Goal: Information Seeking & Learning: Learn about a topic

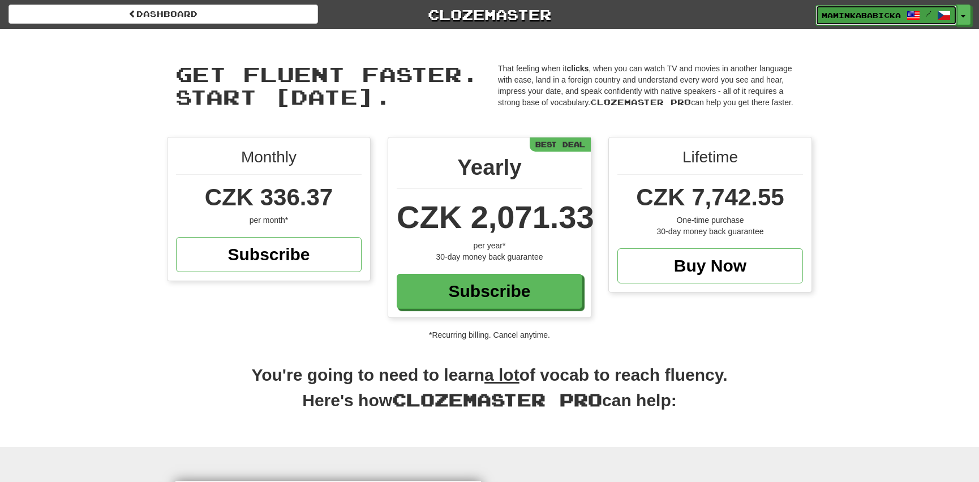
click at [854, 12] on span "maminkababicka" at bounding box center [861, 15] width 79 height 10
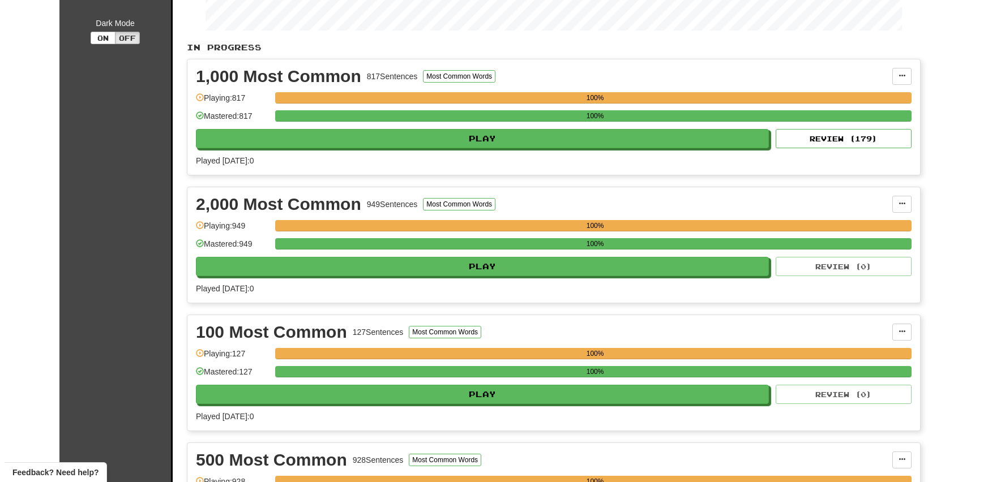
scroll to position [309, 0]
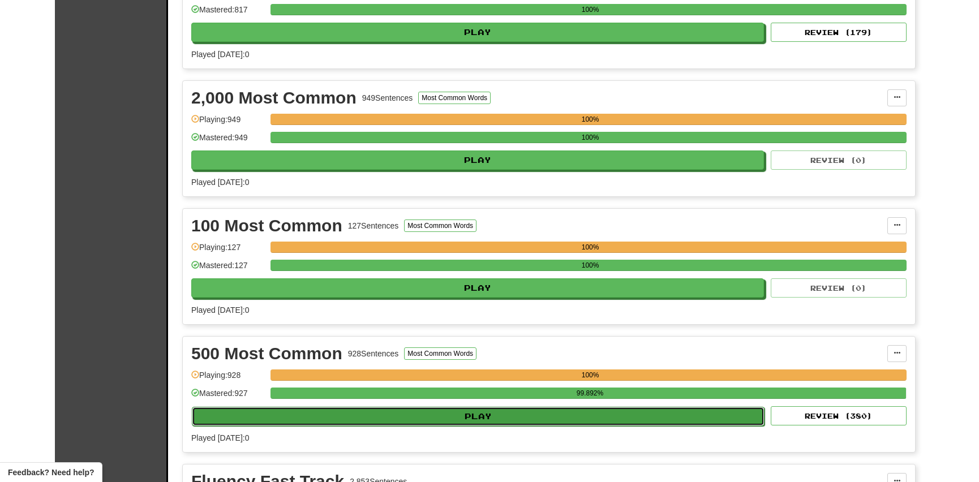
click at [503, 412] on button "Play" at bounding box center [478, 416] width 573 height 19
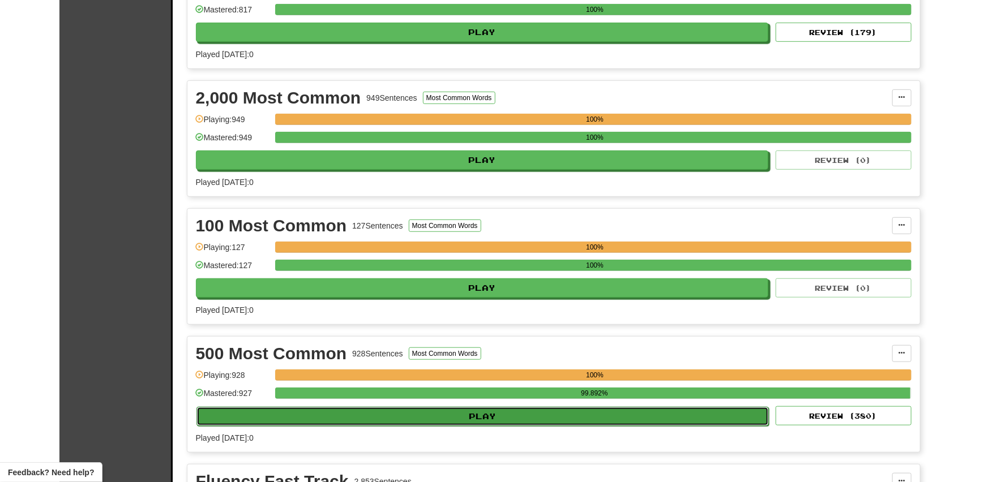
select select "**"
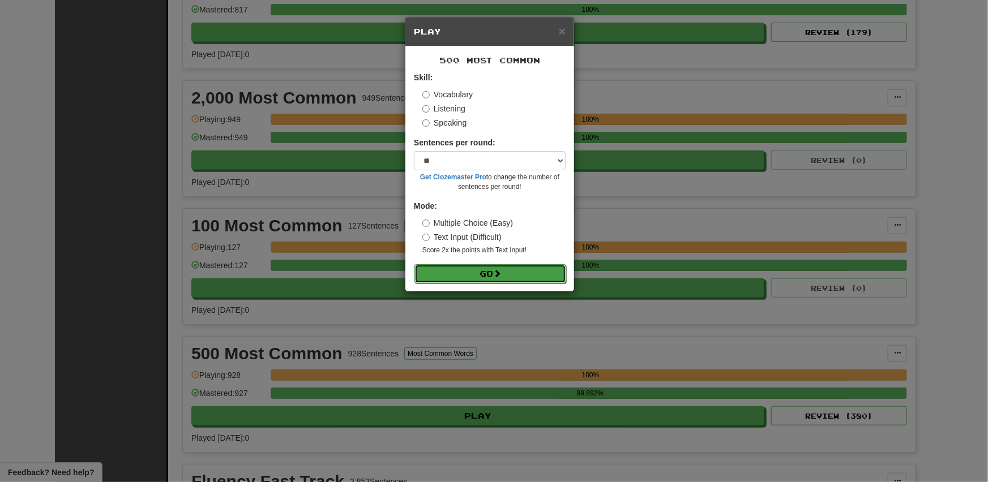
click at [474, 271] on button "Go" at bounding box center [490, 273] width 152 height 19
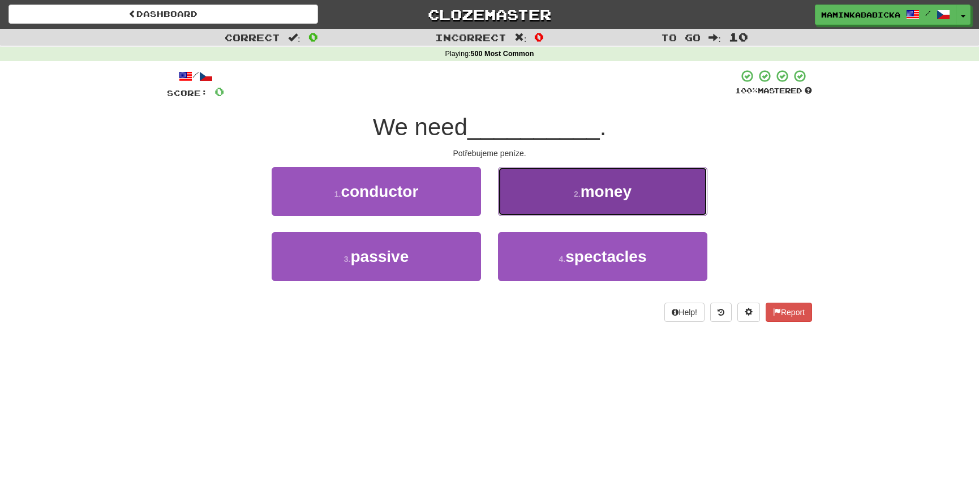
click at [593, 194] on span "money" at bounding box center [606, 192] width 51 height 18
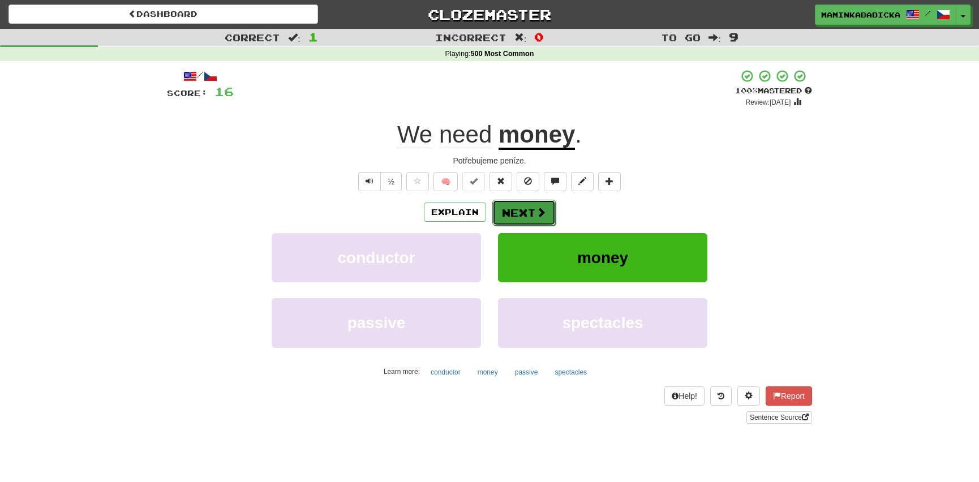
click at [522, 207] on button "Next" at bounding box center [523, 213] width 63 height 26
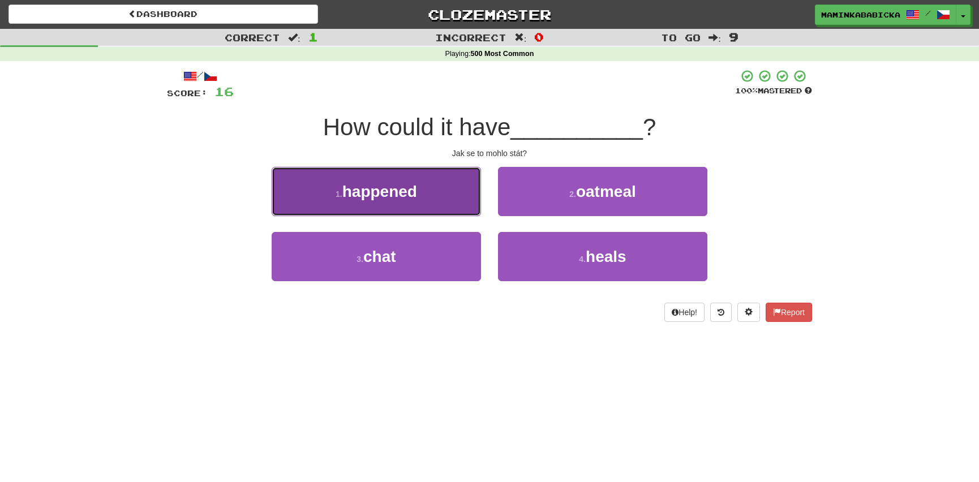
click at [397, 192] on span "happened" at bounding box center [379, 192] width 75 height 18
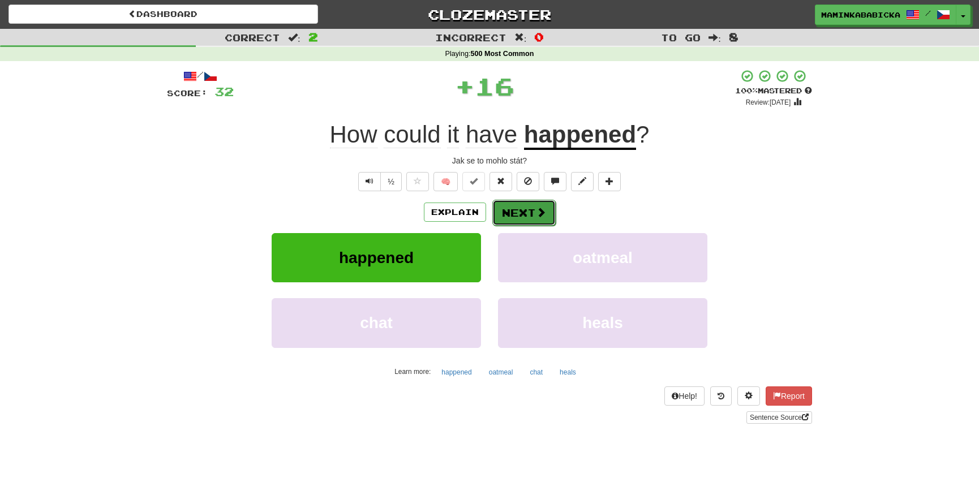
click at [528, 207] on button "Next" at bounding box center [523, 213] width 63 height 26
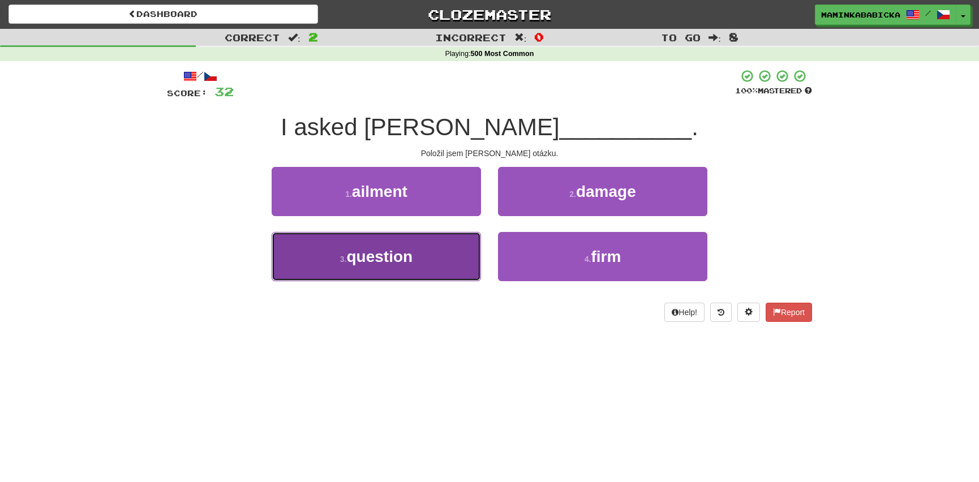
click at [399, 251] on span "question" at bounding box center [380, 257] width 66 height 18
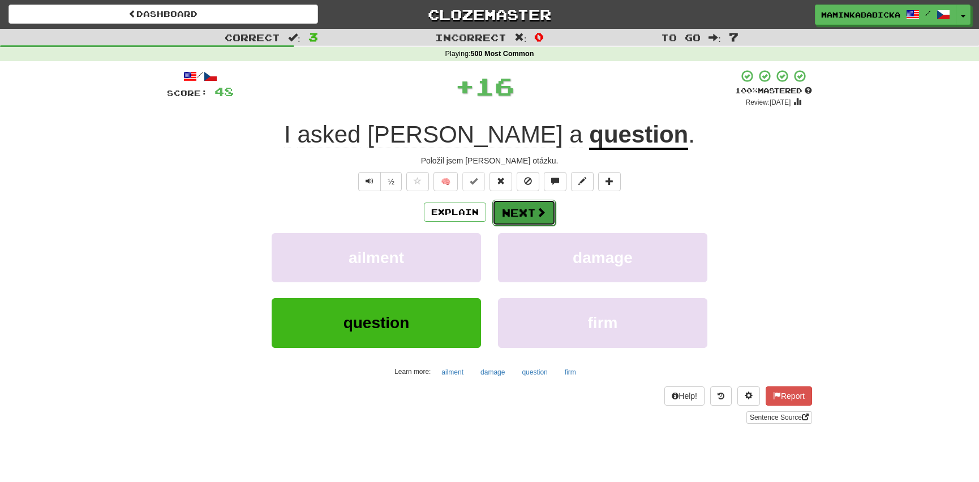
click at [526, 210] on button "Next" at bounding box center [523, 213] width 63 height 26
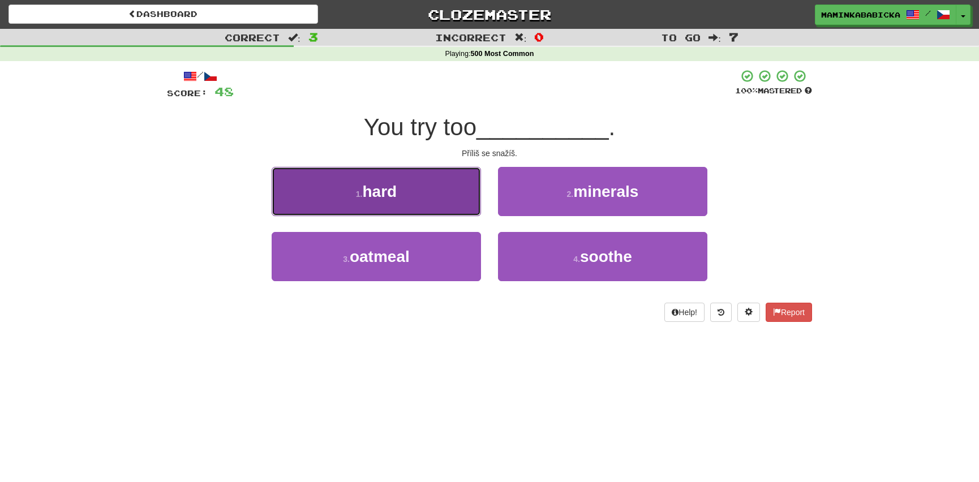
click at [399, 190] on button "1 . hard" at bounding box center [376, 191] width 209 height 49
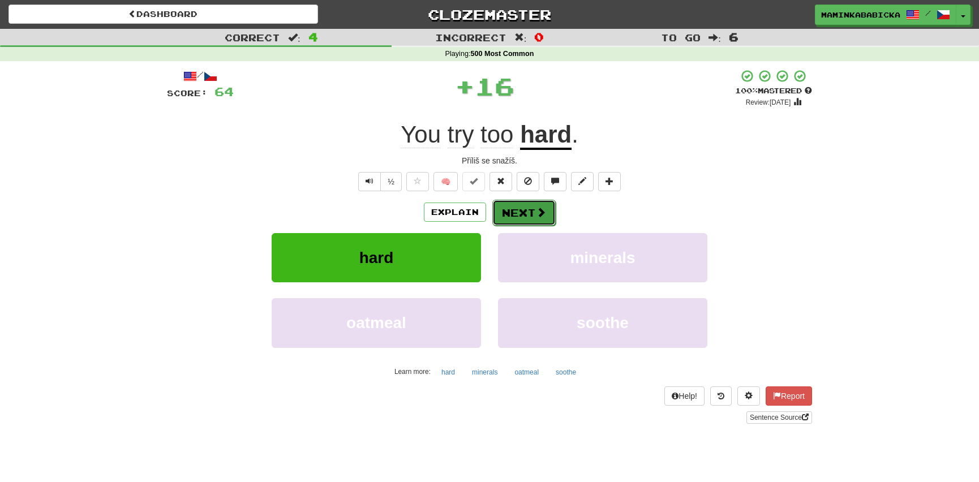
click at [529, 212] on button "Next" at bounding box center [523, 213] width 63 height 26
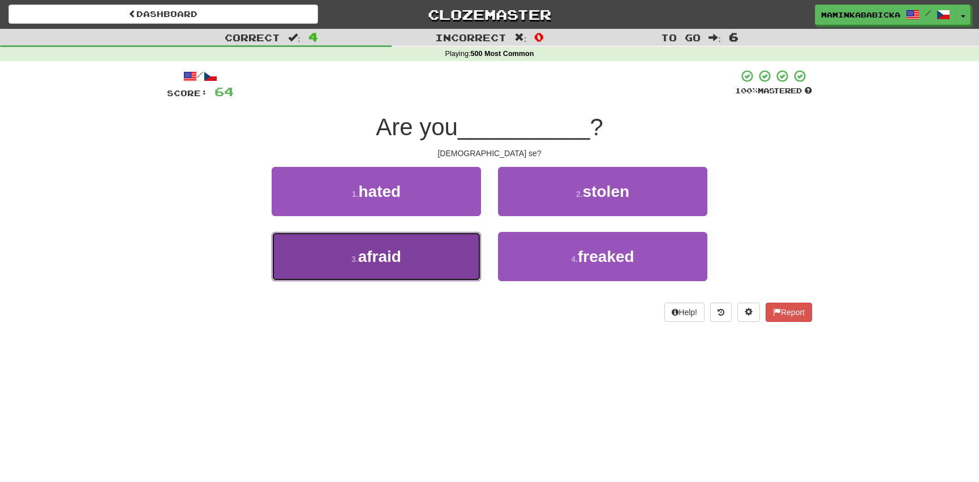
click at [396, 258] on span "afraid" at bounding box center [379, 257] width 43 height 18
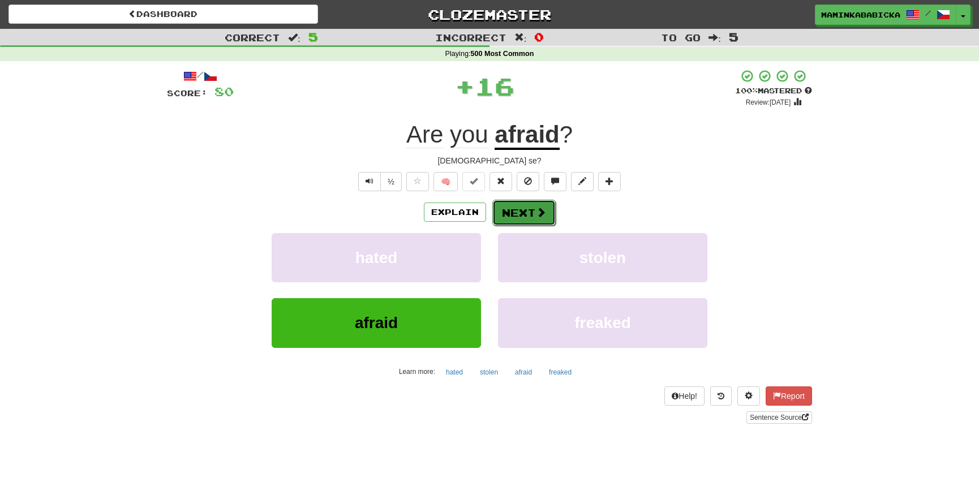
click at [529, 211] on button "Next" at bounding box center [523, 213] width 63 height 26
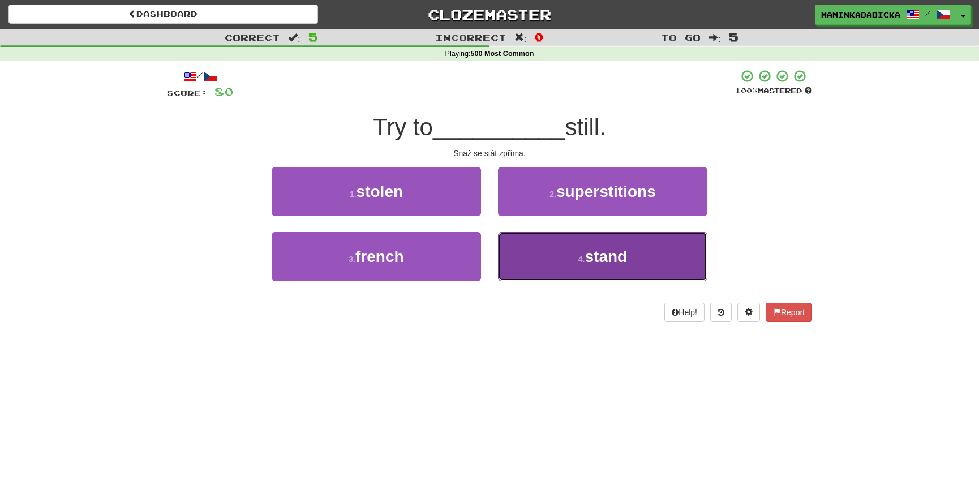
click at [601, 252] on span "stand" at bounding box center [606, 257] width 42 height 18
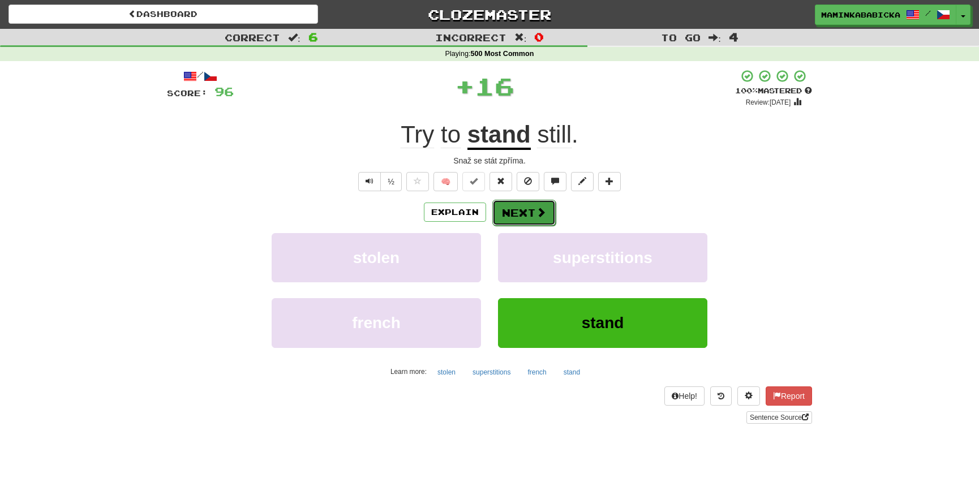
click at [526, 209] on button "Next" at bounding box center [523, 213] width 63 height 26
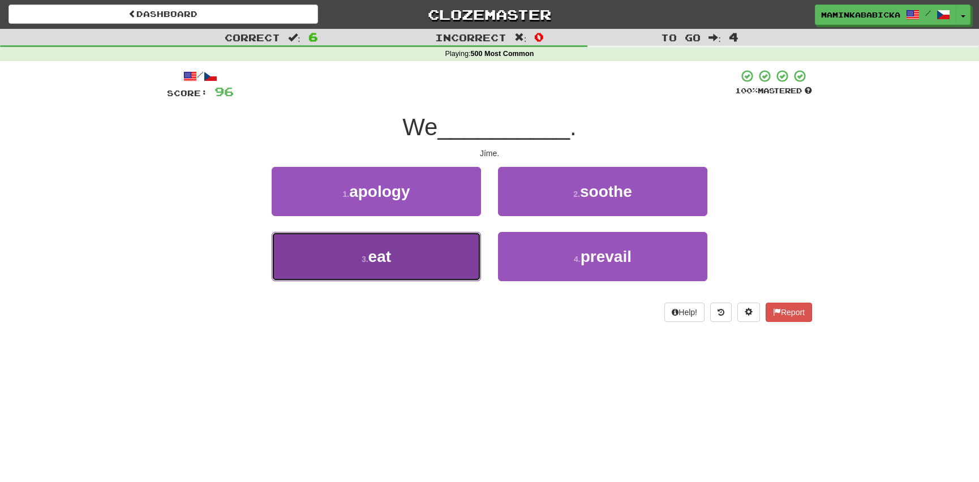
click at [372, 252] on span "eat" at bounding box center [380, 257] width 23 height 18
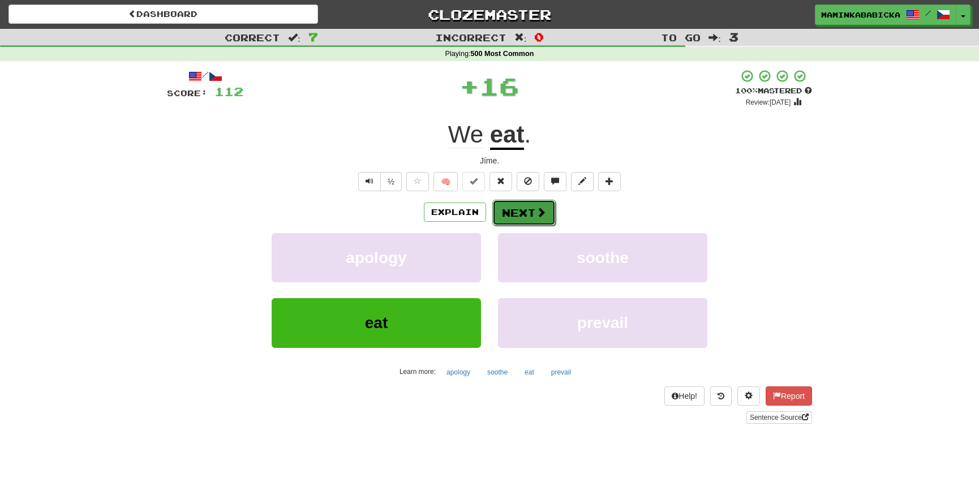
click at [525, 209] on button "Next" at bounding box center [523, 213] width 63 height 26
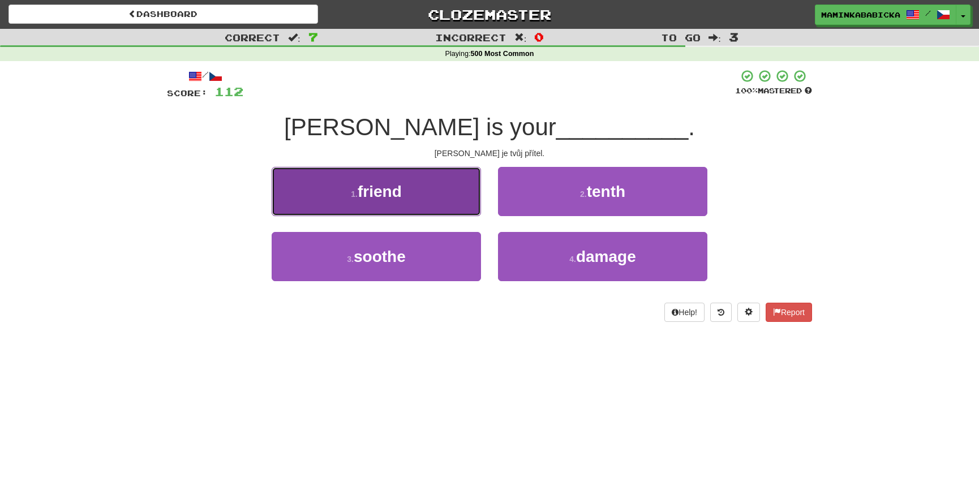
click at [393, 187] on span "friend" at bounding box center [380, 192] width 44 height 18
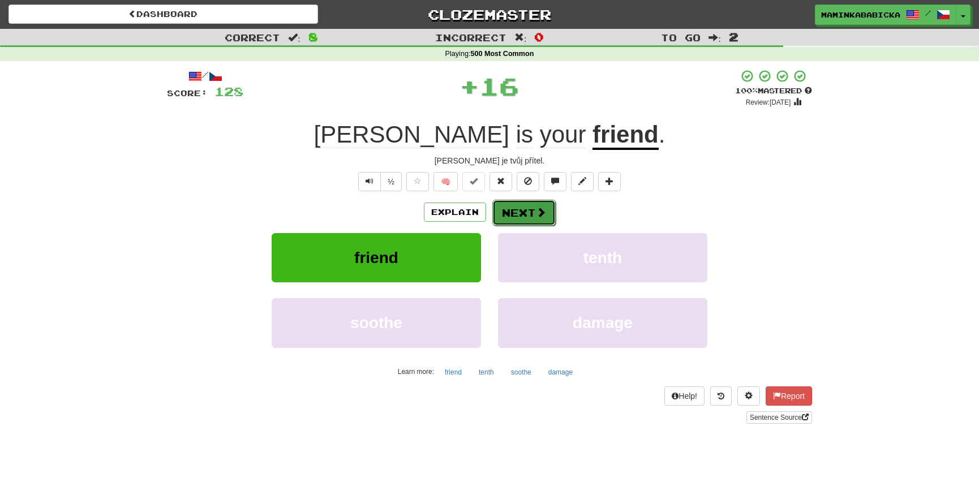
click at [529, 209] on button "Next" at bounding box center [523, 213] width 63 height 26
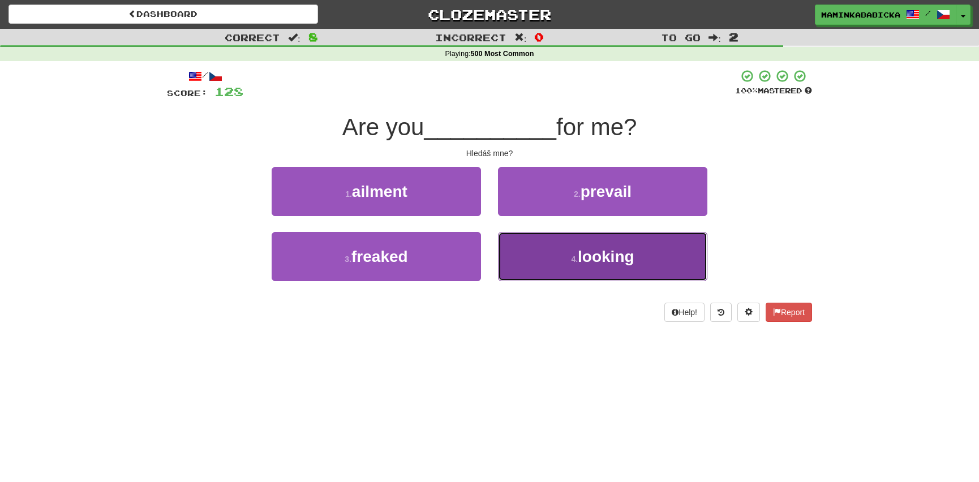
click at [612, 255] on span "looking" at bounding box center [606, 257] width 57 height 18
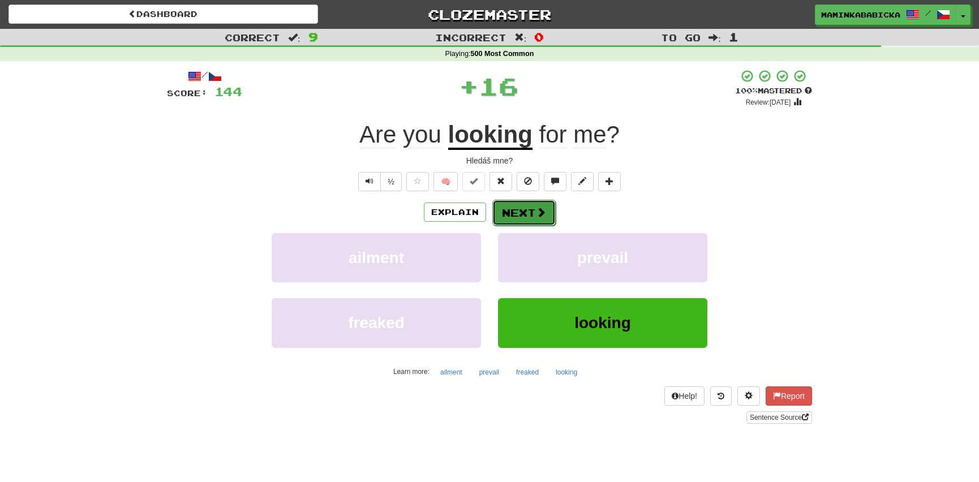
click at [522, 210] on button "Next" at bounding box center [523, 213] width 63 height 26
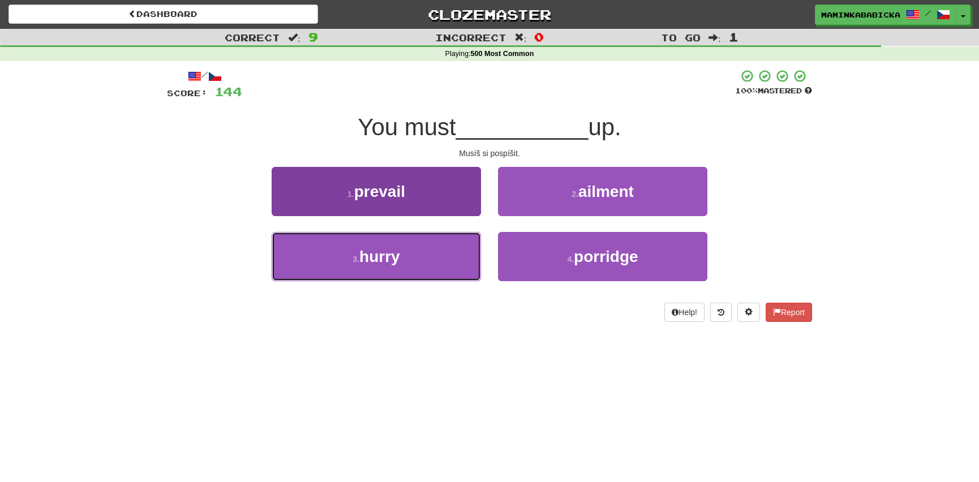
click at [405, 255] on button "3 . hurry" at bounding box center [376, 256] width 209 height 49
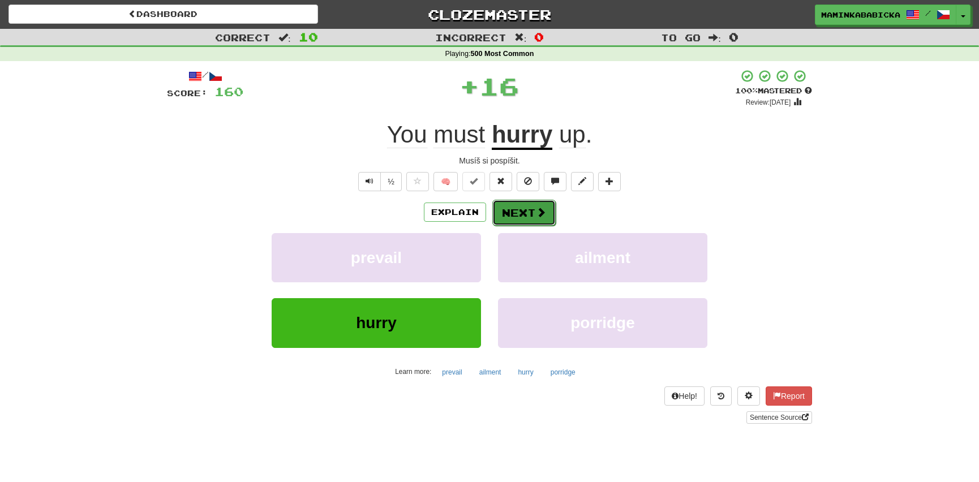
click at [532, 210] on button "Next" at bounding box center [523, 213] width 63 height 26
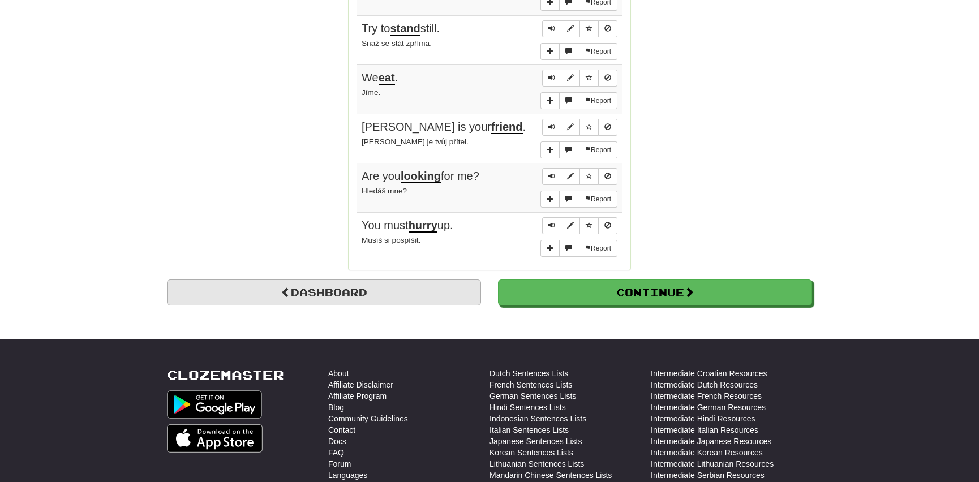
scroll to position [926, 0]
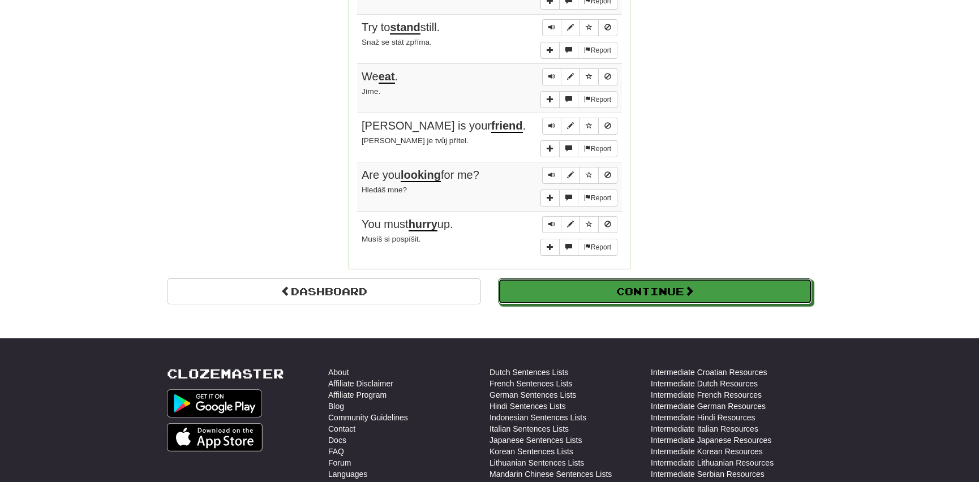
click at [537, 279] on button "Continue" at bounding box center [655, 292] width 314 height 26
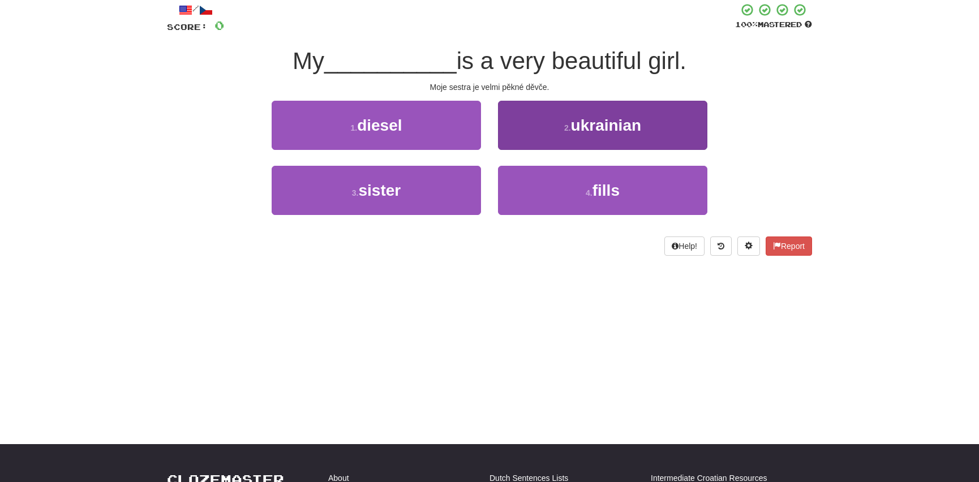
scroll to position [0, 0]
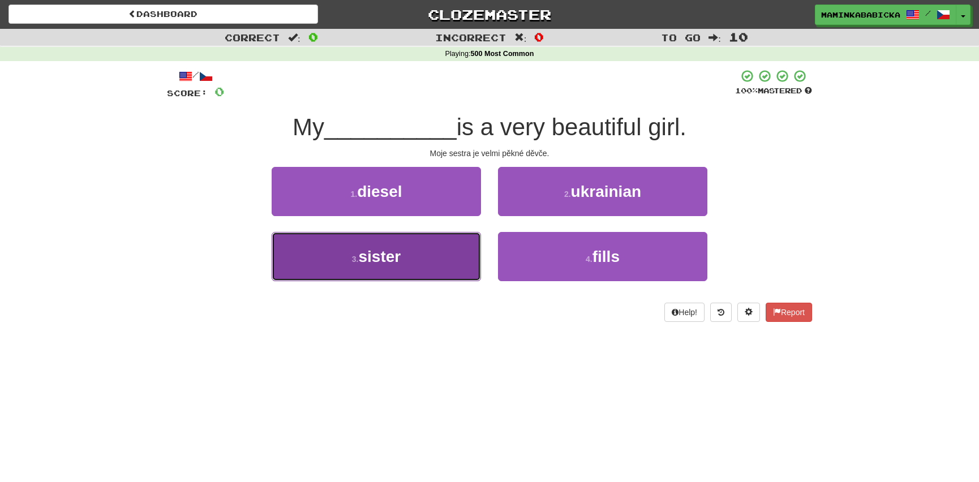
click at [395, 251] on span "sister" at bounding box center [379, 257] width 42 height 18
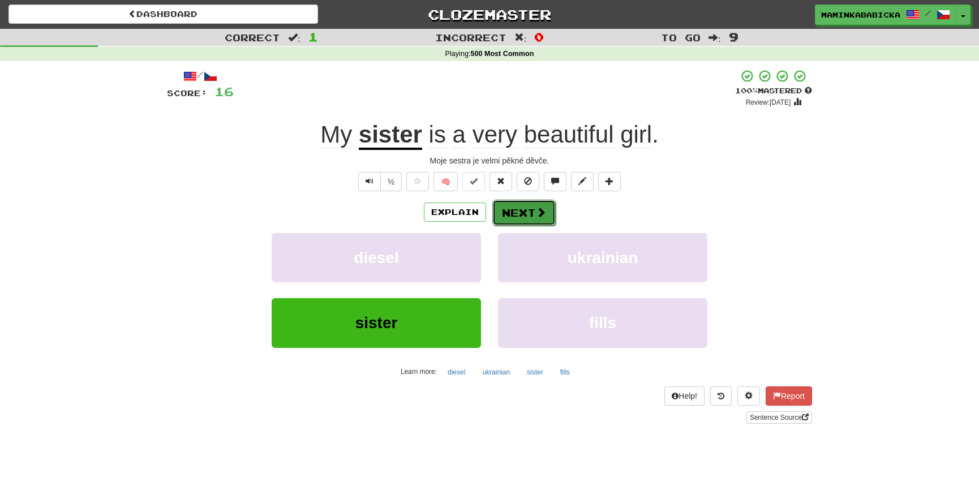
click at [519, 208] on button "Next" at bounding box center [523, 213] width 63 height 26
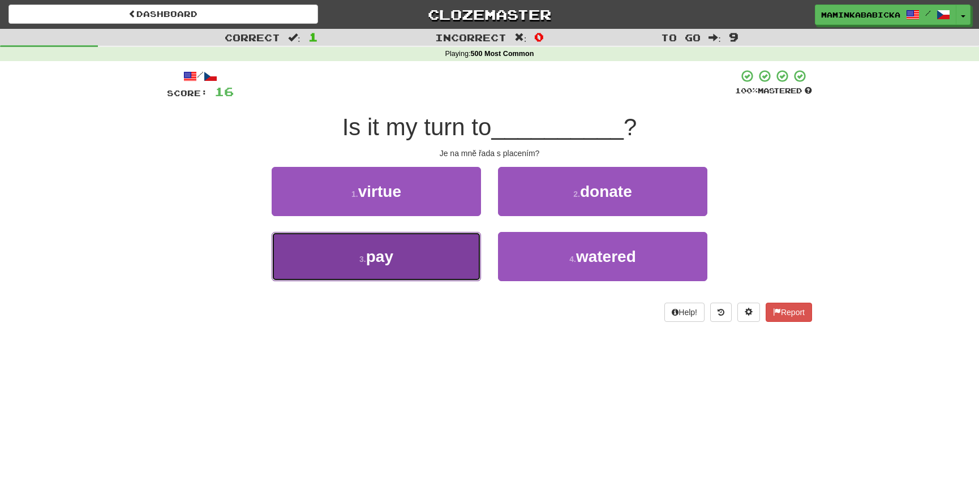
click at [397, 256] on button "3 . pay" at bounding box center [376, 256] width 209 height 49
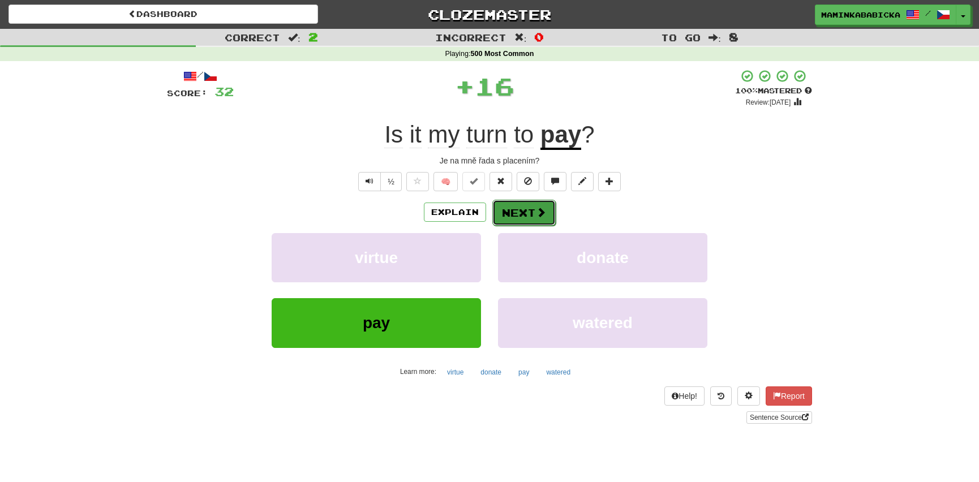
click at [530, 208] on button "Next" at bounding box center [523, 213] width 63 height 26
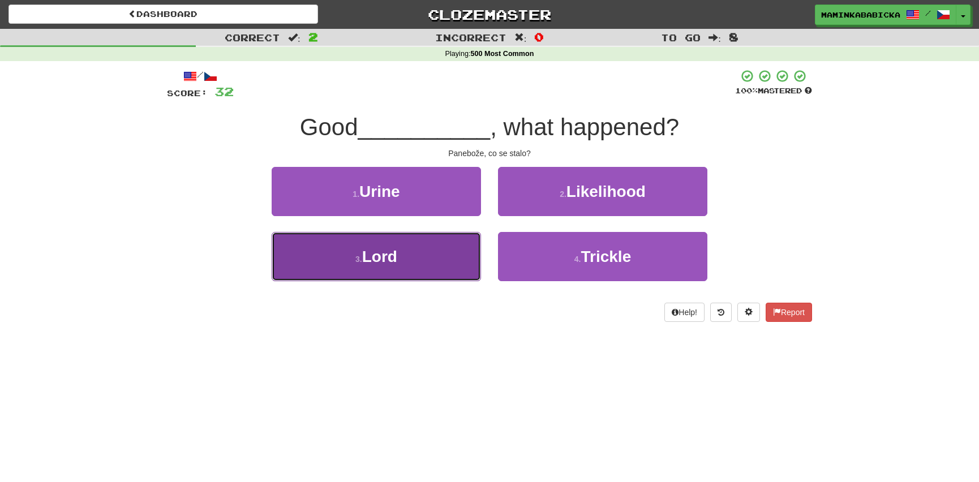
click at [389, 254] on span "Lord" at bounding box center [379, 257] width 35 height 18
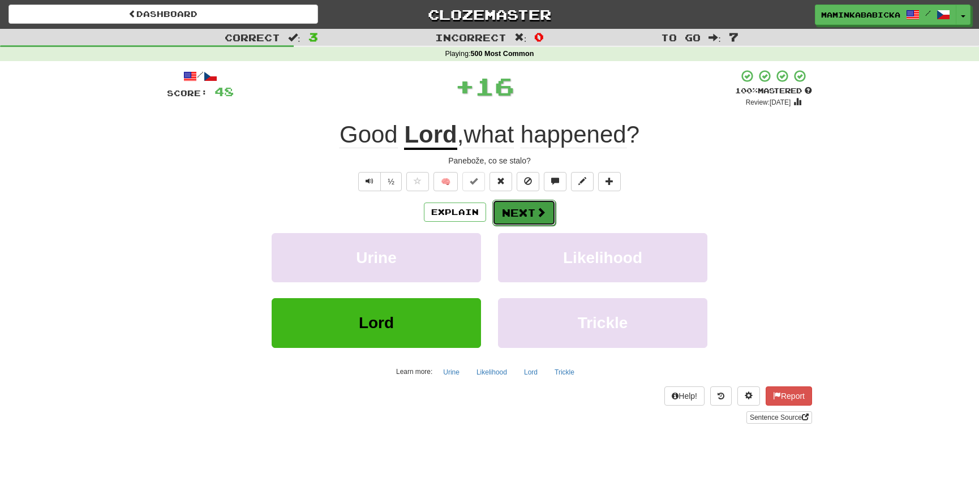
click at [526, 208] on button "Next" at bounding box center [523, 213] width 63 height 26
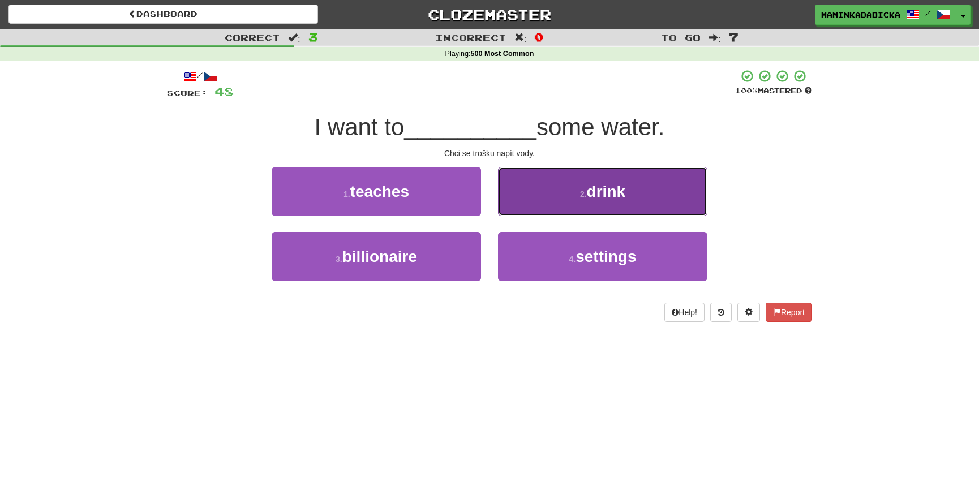
click at [616, 190] on span "drink" at bounding box center [606, 192] width 38 height 18
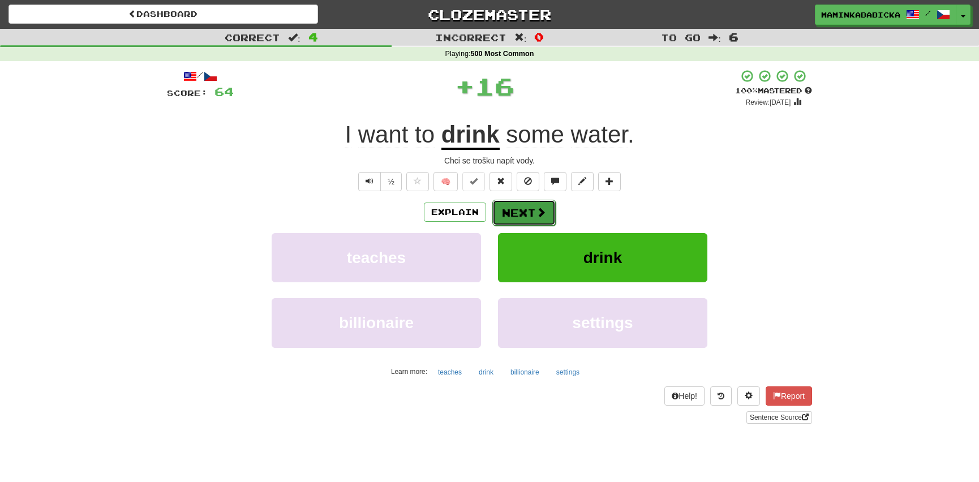
click at [515, 208] on button "Next" at bounding box center [523, 213] width 63 height 26
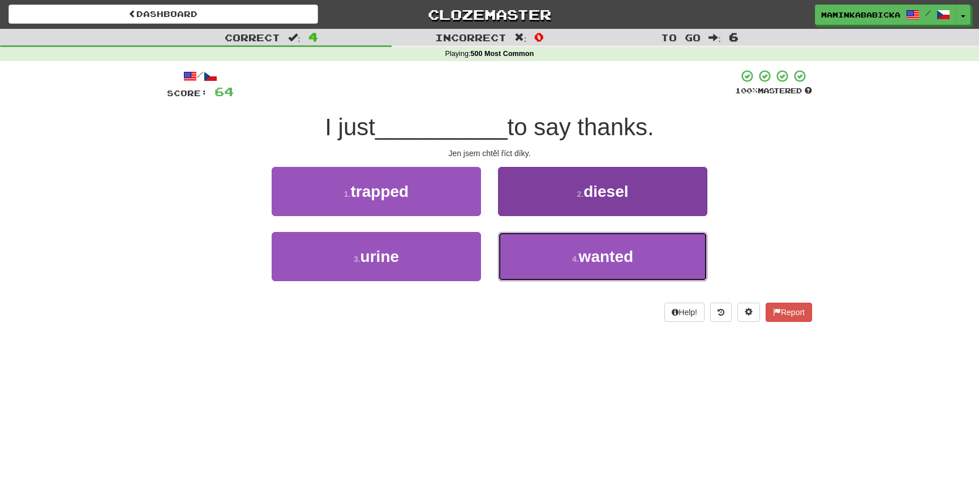
click at [605, 253] on span "wanted" at bounding box center [606, 257] width 54 height 18
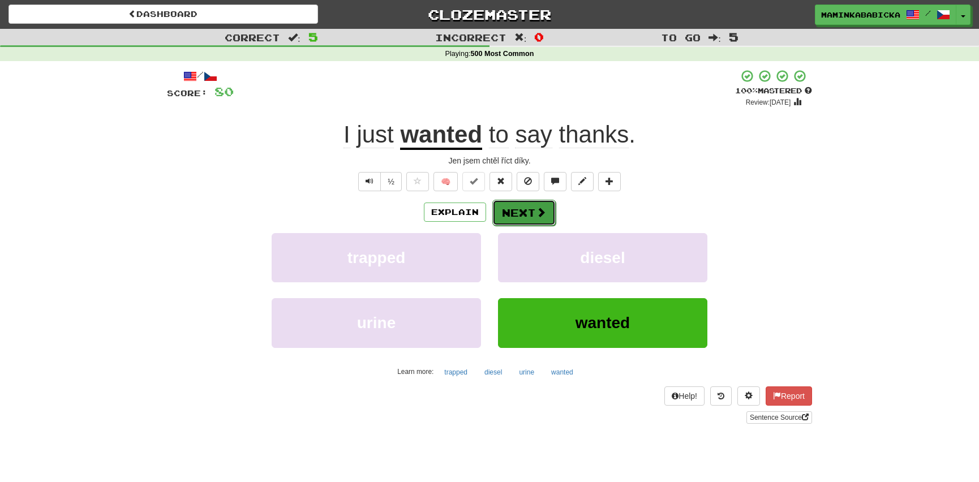
click at [529, 211] on button "Next" at bounding box center [523, 213] width 63 height 26
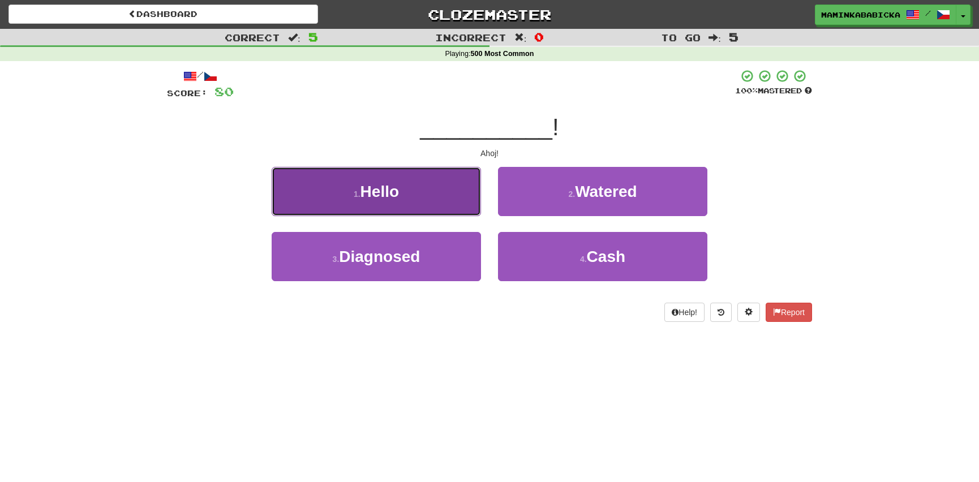
click at [399, 186] on span "Hello" at bounding box center [380, 192] width 38 height 18
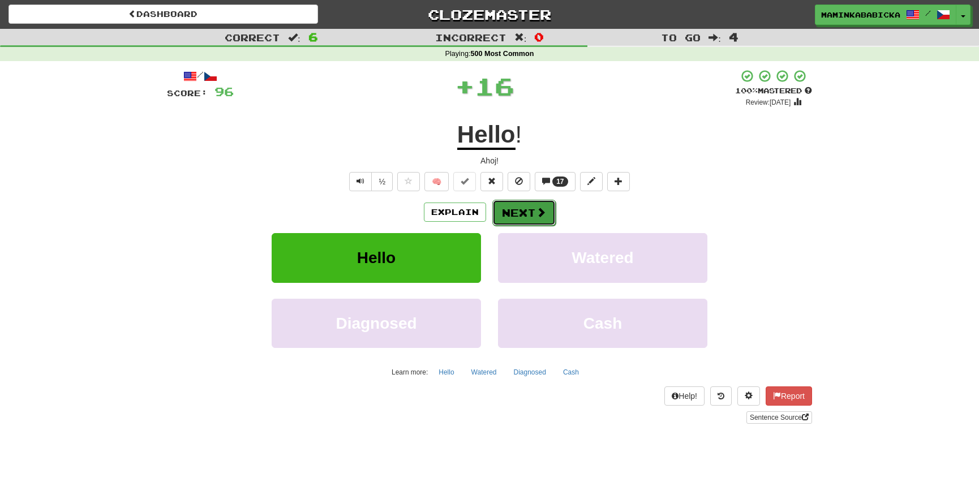
click at [523, 209] on button "Next" at bounding box center [523, 213] width 63 height 26
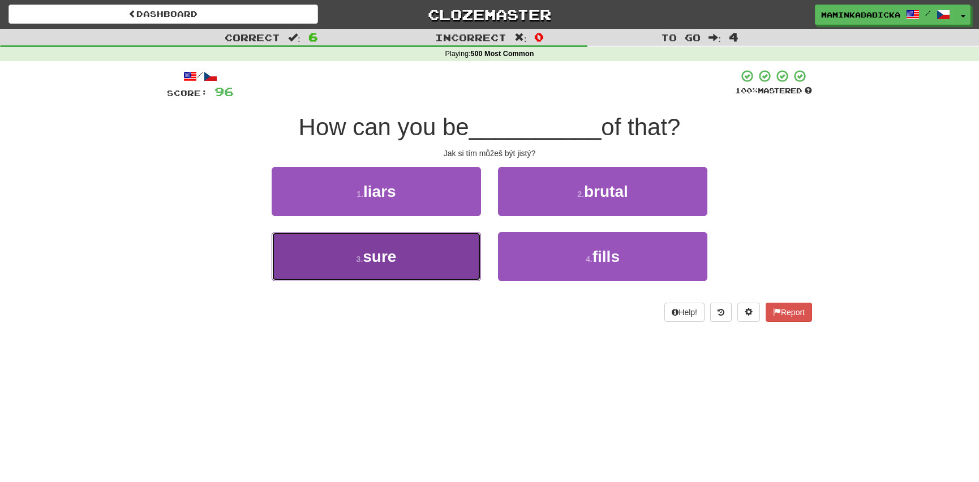
click at [380, 258] on span "sure" at bounding box center [379, 257] width 33 height 18
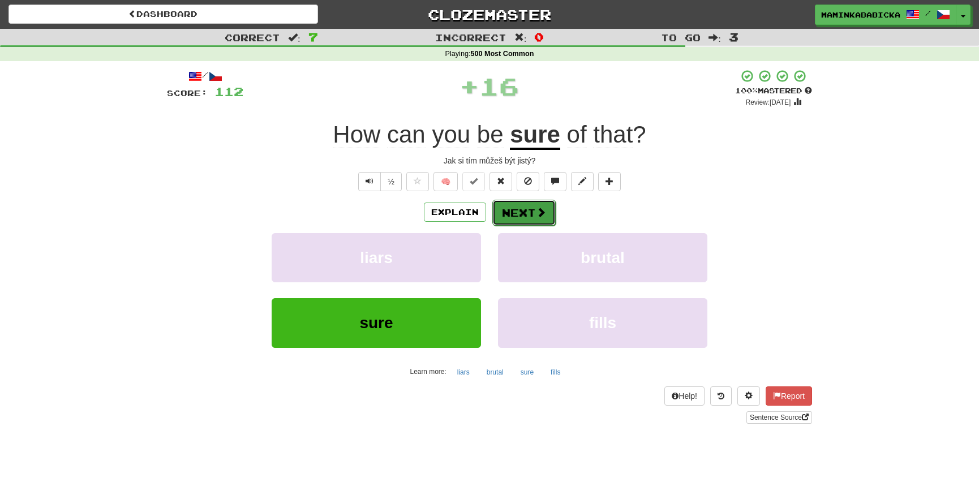
click at [519, 211] on button "Next" at bounding box center [523, 213] width 63 height 26
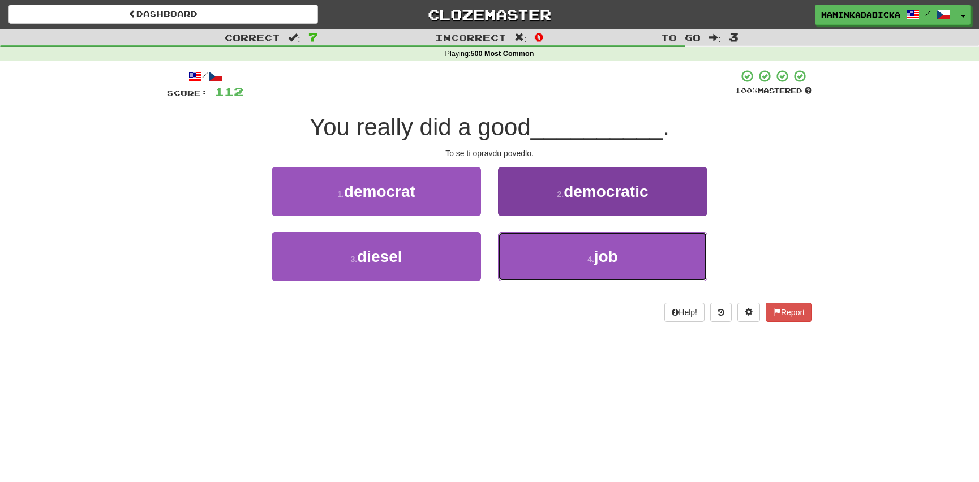
click at [594, 256] on small "4 ." at bounding box center [591, 259] width 7 height 9
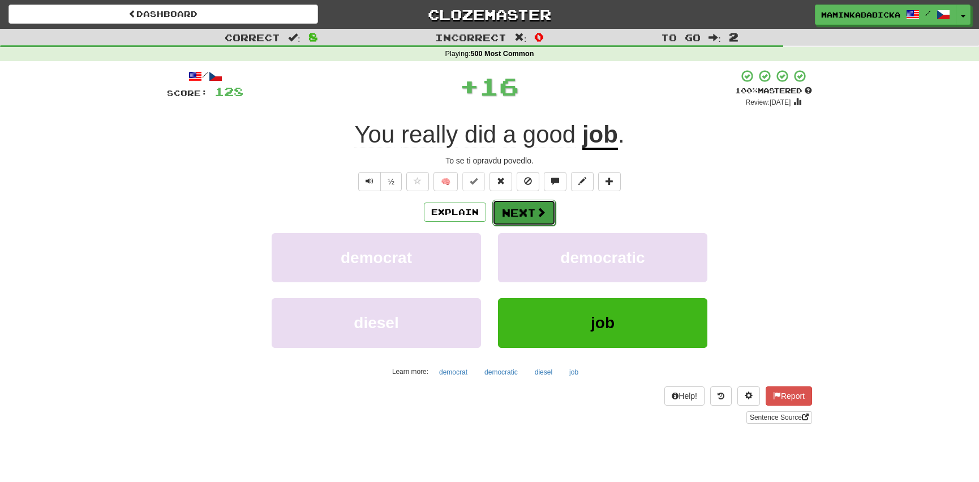
click at [536, 207] on span at bounding box center [541, 212] width 10 height 10
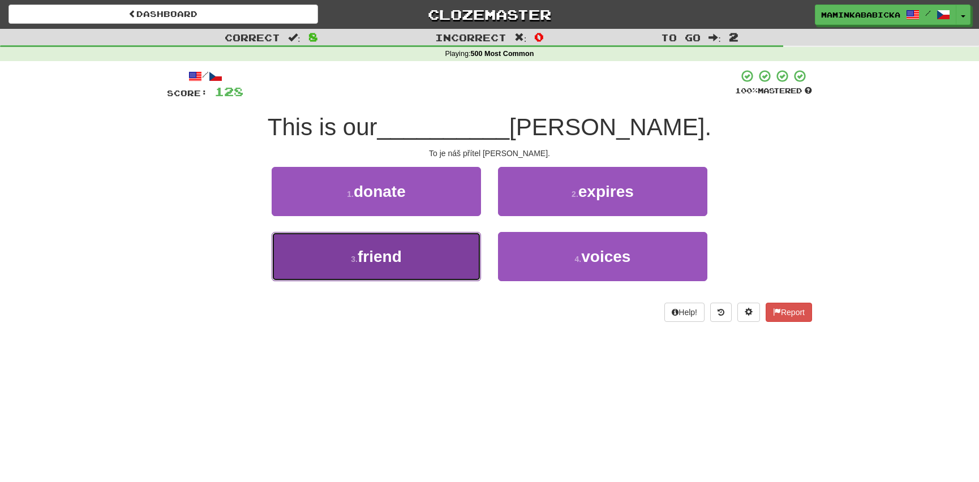
click at [409, 257] on button "3 . friend" at bounding box center [376, 256] width 209 height 49
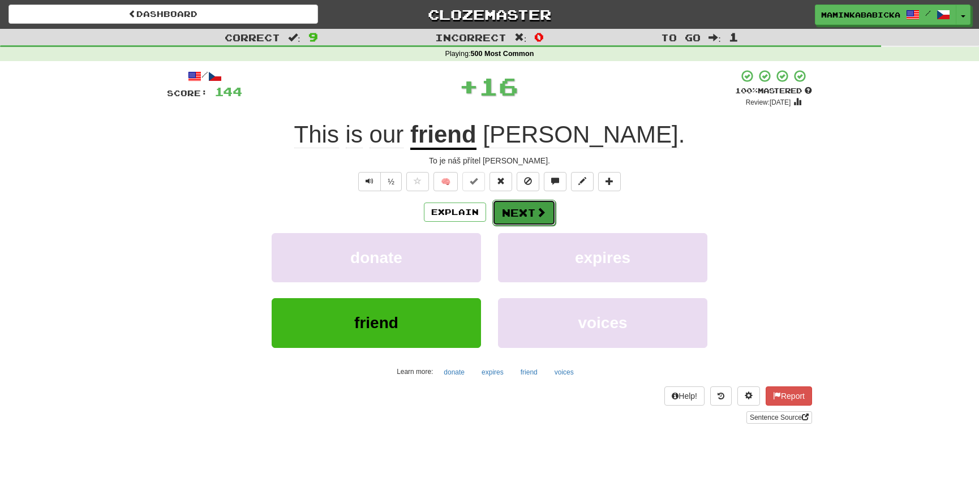
click at [525, 209] on button "Next" at bounding box center [523, 213] width 63 height 26
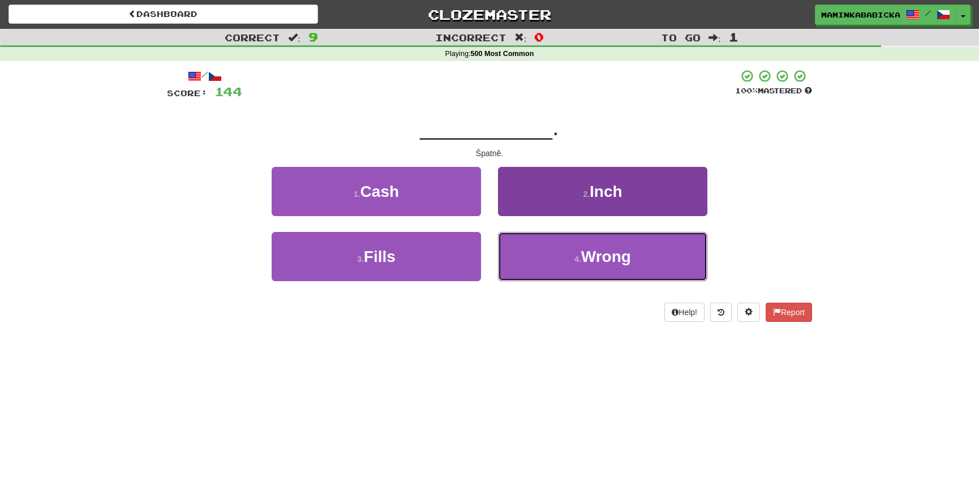
click at [609, 252] on span "Wrong" at bounding box center [606, 257] width 50 height 18
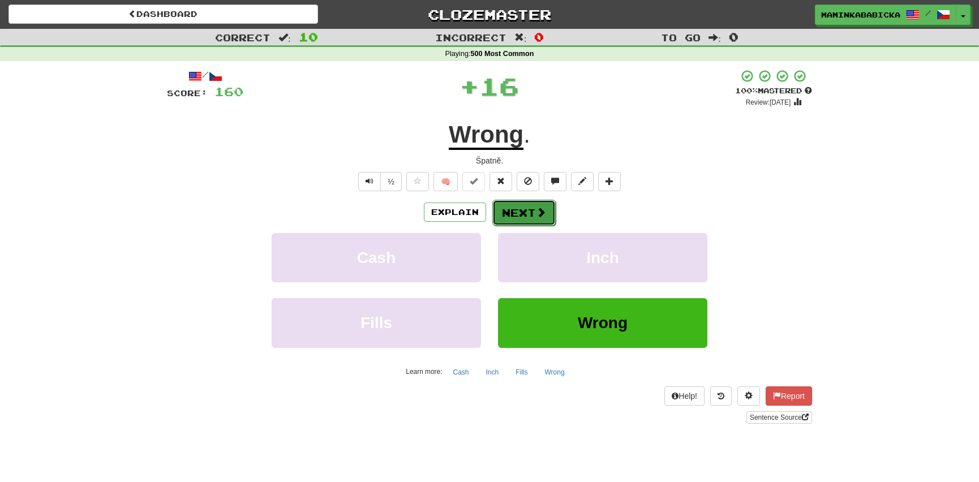
click at [528, 203] on button "Next" at bounding box center [523, 213] width 63 height 26
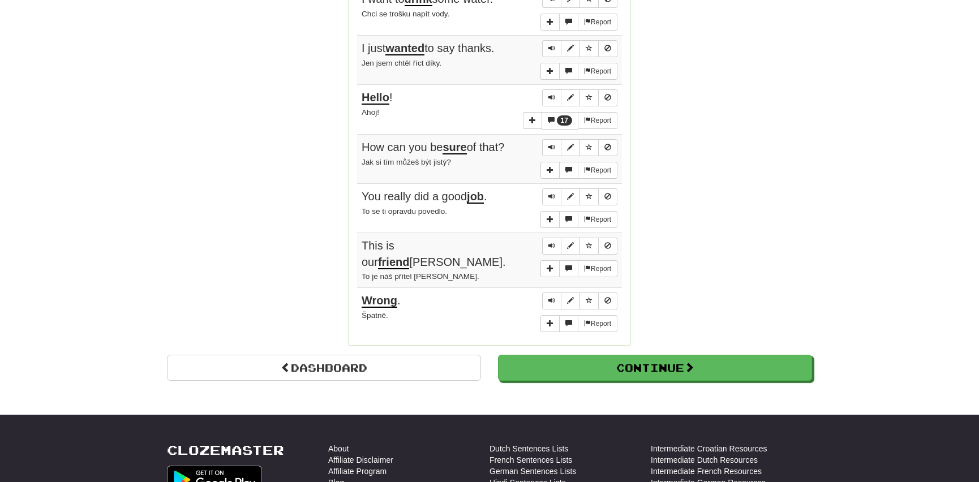
scroll to position [875, 0]
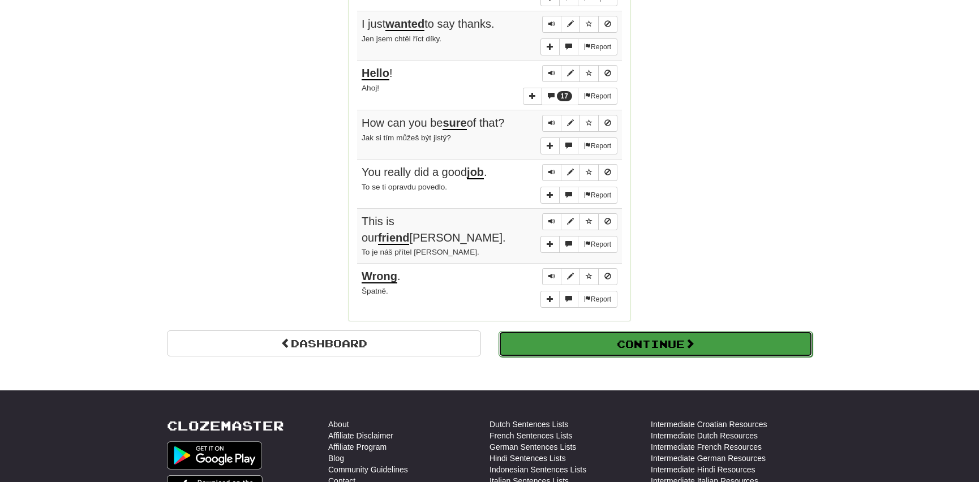
click at [560, 331] on button "Continue" at bounding box center [656, 344] width 314 height 26
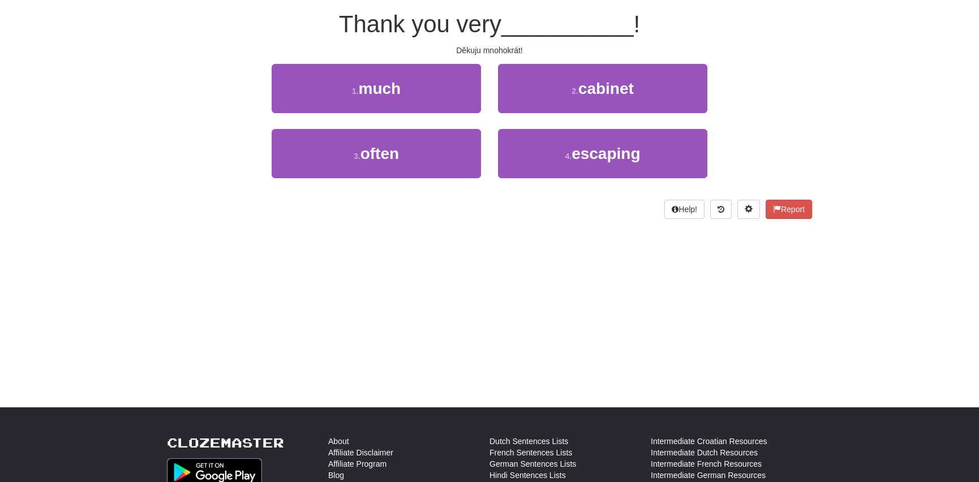
scroll to position [0, 0]
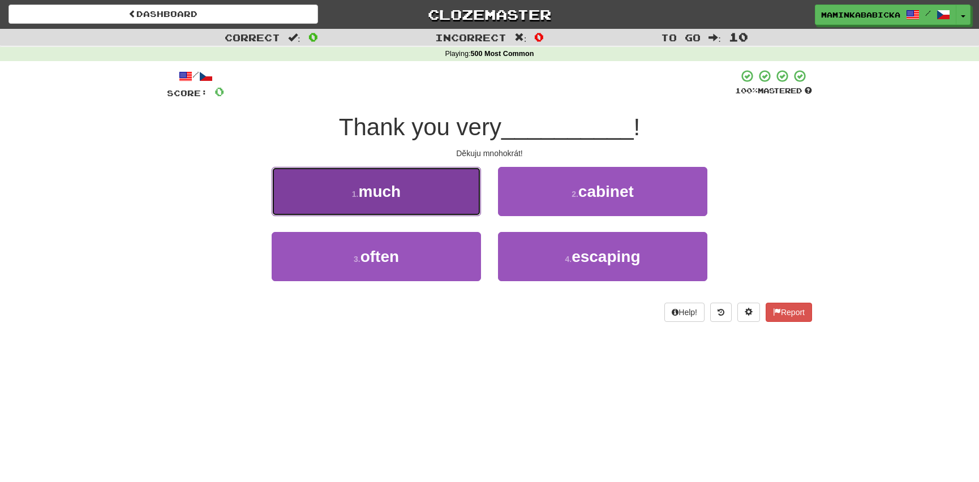
click at [365, 191] on span "much" at bounding box center [380, 192] width 42 height 18
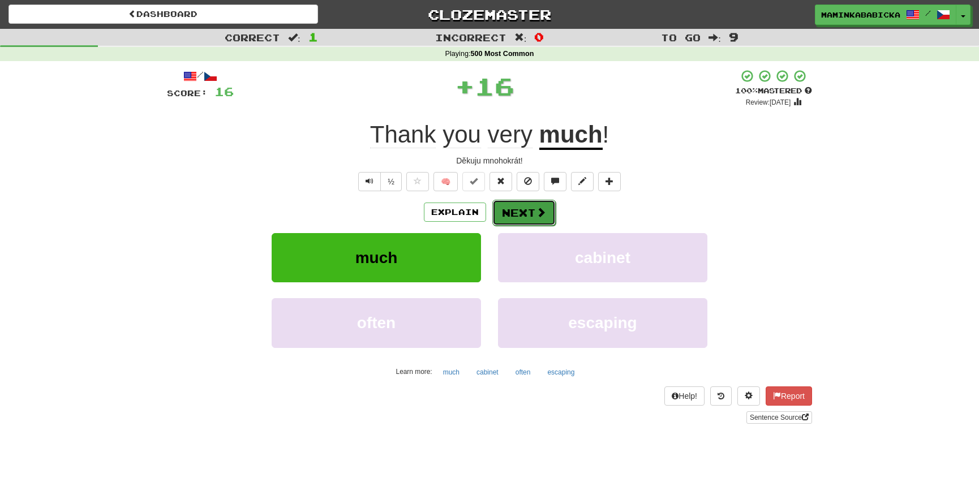
click at [525, 208] on button "Next" at bounding box center [523, 213] width 63 height 26
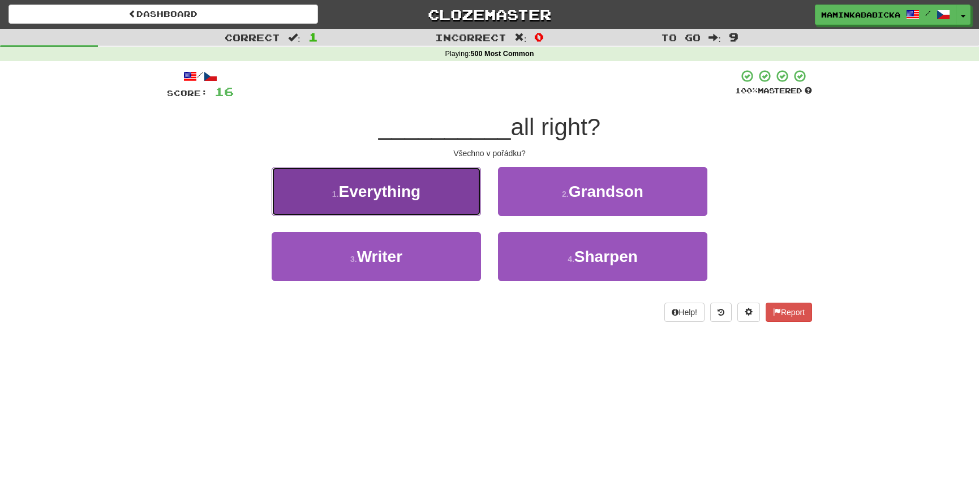
click at [408, 192] on span "Everything" at bounding box center [380, 192] width 82 height 18
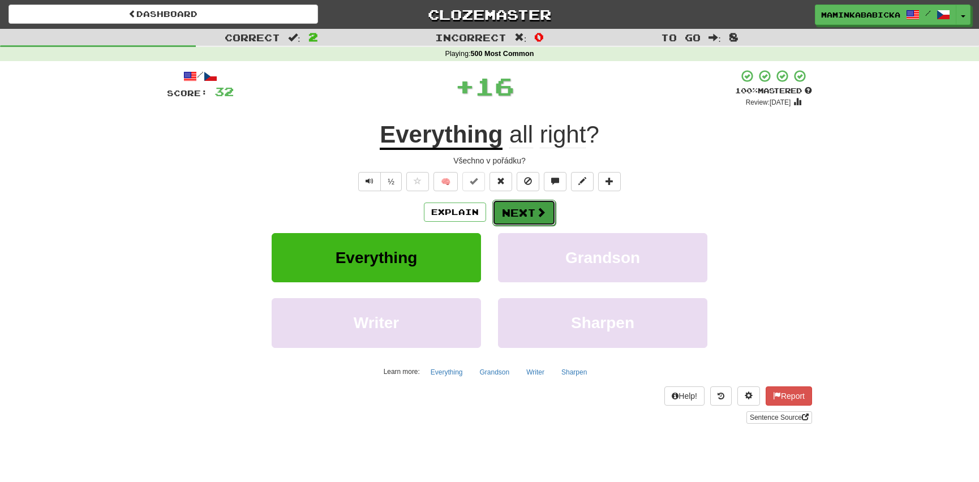
click at [524, 209] on button "Next" at bounding box center [523, 213] width 63 height 26
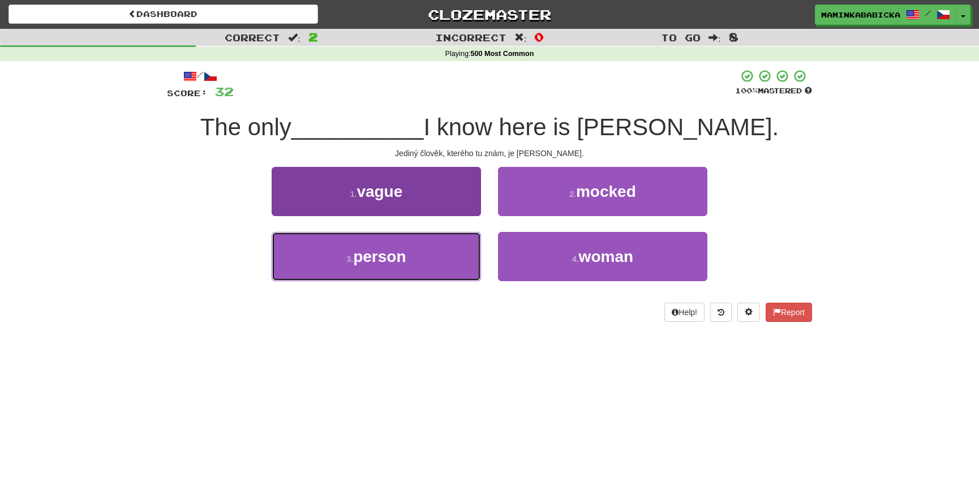
click at [379, 254] on span "person" at bounding box center [379, 257] width 53 height 18
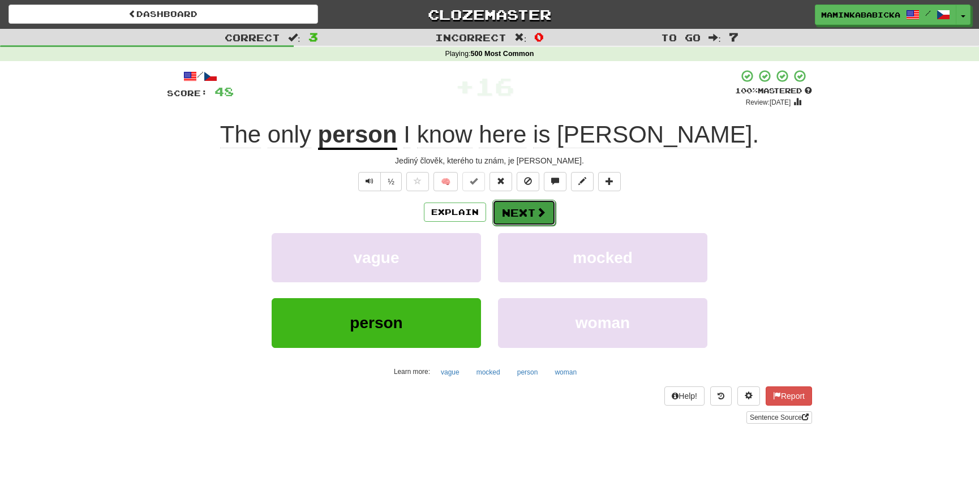
click at [516, 211] on button "Next" at bounding box center [523, 213] width 63 height 26
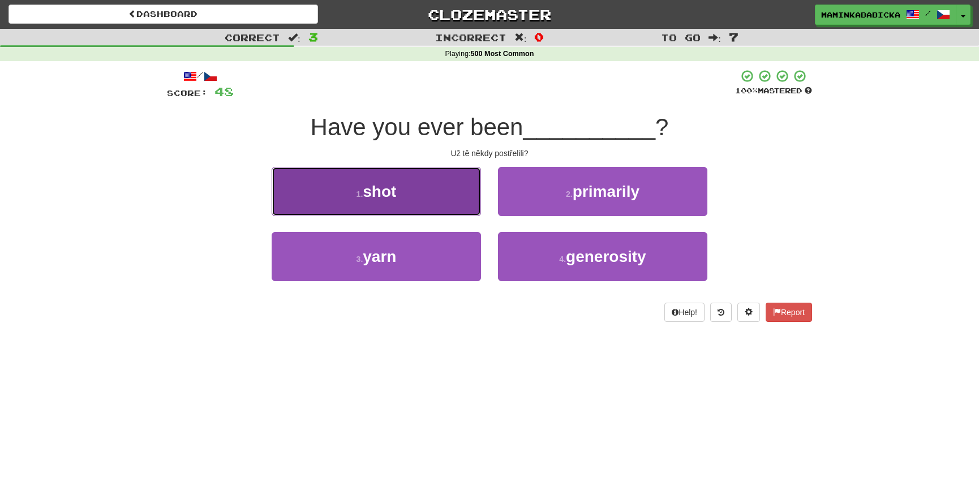
drag, startPoint x: 402, startPoint y: 187, endPoint x: 408, endPoint y: 185, distance: 6.1
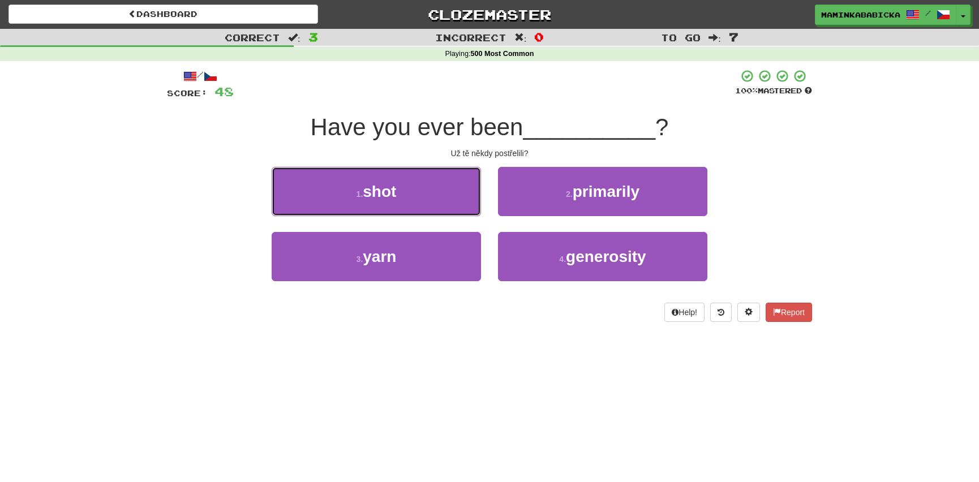
click at [402, 187] on button "1 . shot" at bounding box center [376, 191] width 209 height 49
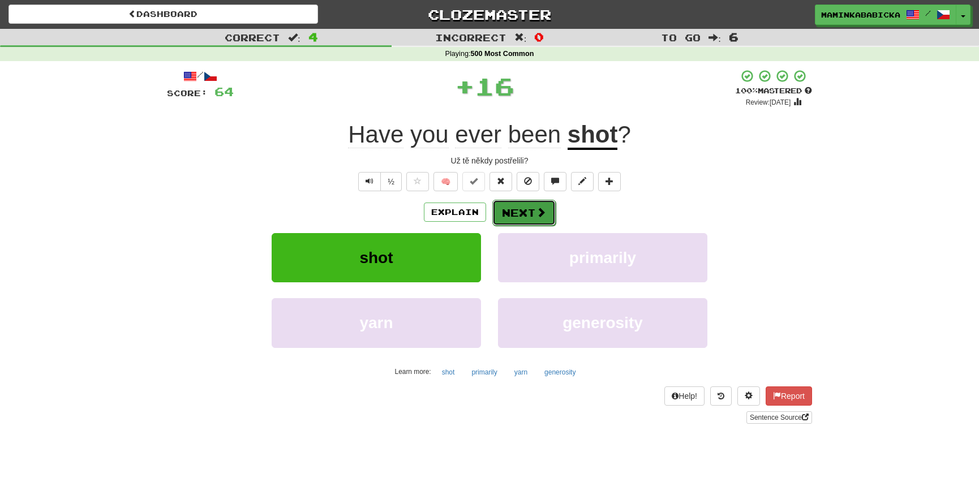
click at [531, 209] on button "Next" at bounding box center [523, 213] width 63 height 26
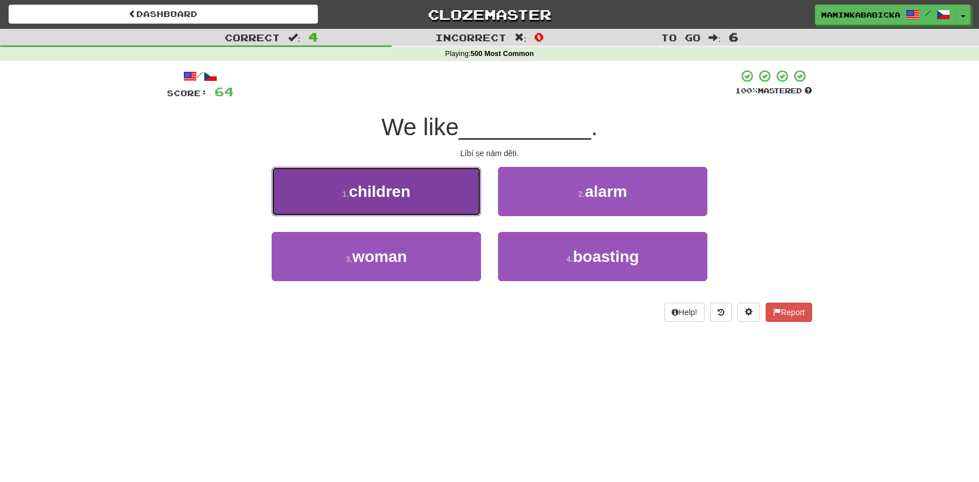
click at [400, 194] on span "children" at bounding box center [380, 192] width 62 height 18
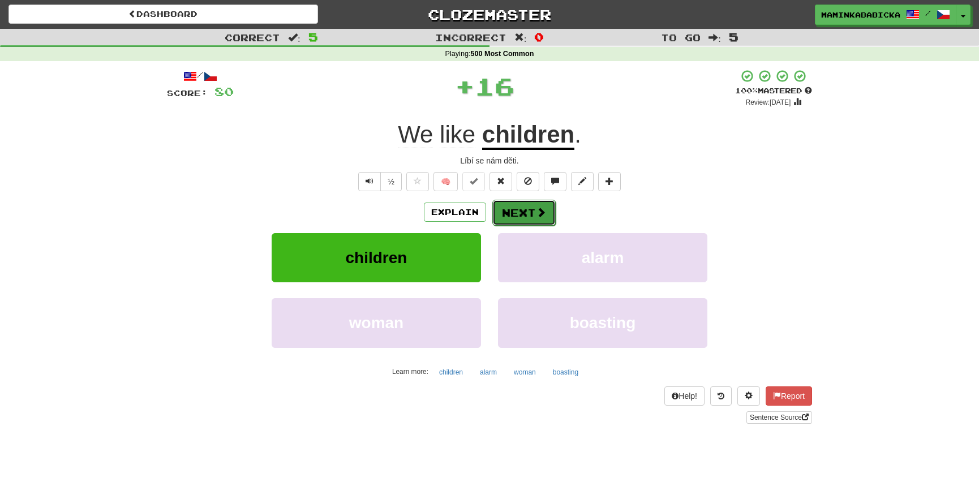
click at [526, 205] on button "Next" at bounding box center [523, 213] width 63 height 26
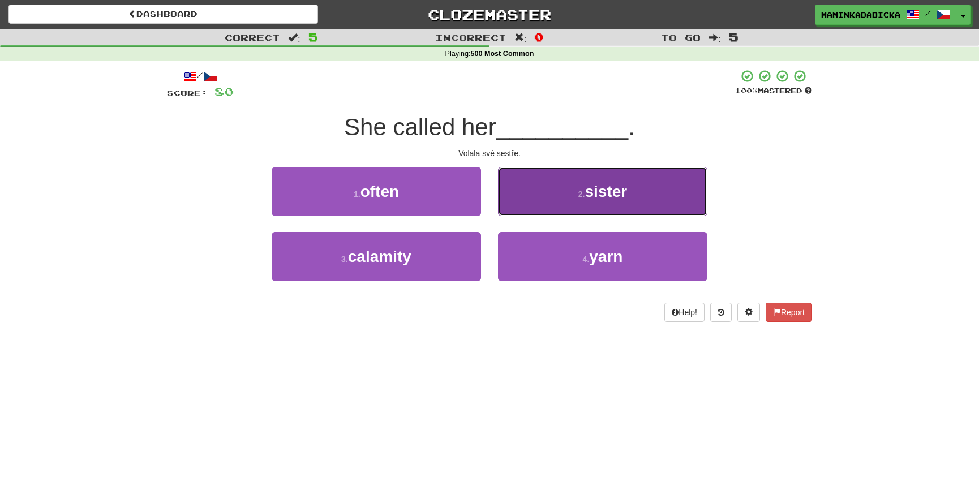
click at [595, 190] on span "sister" at bounding box center [606, 192] width 42 height 18
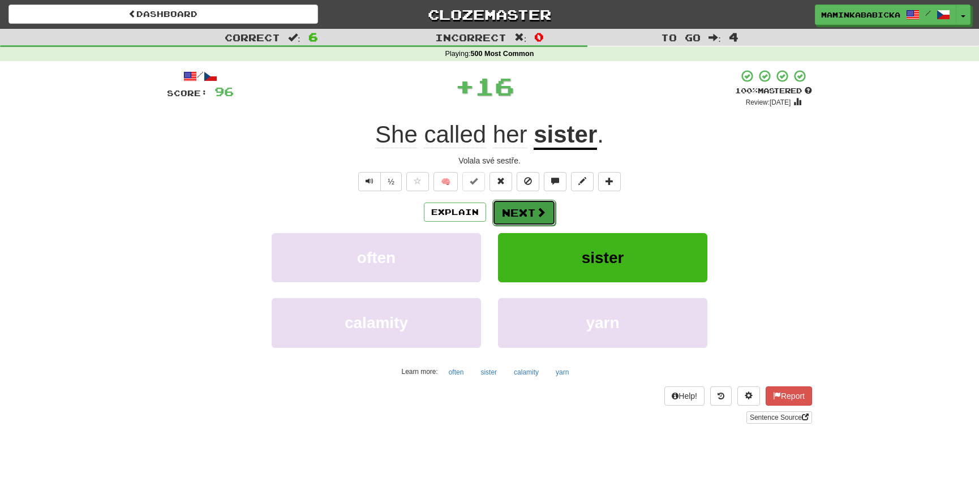
click at [521, 205] on button "Next" at bounding box center [523, 213] width 63 height 26
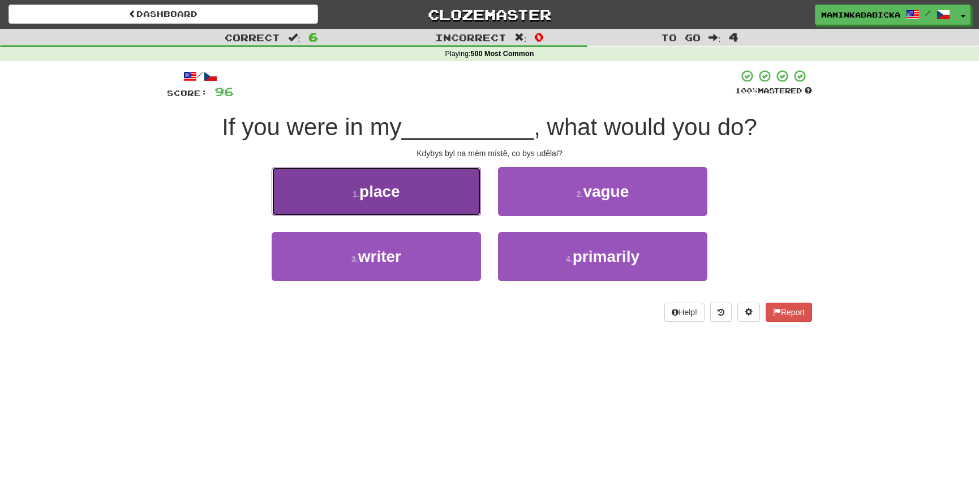
click at [386, 191] on span "place" at bounding box center [379, 192] width 41 height 18
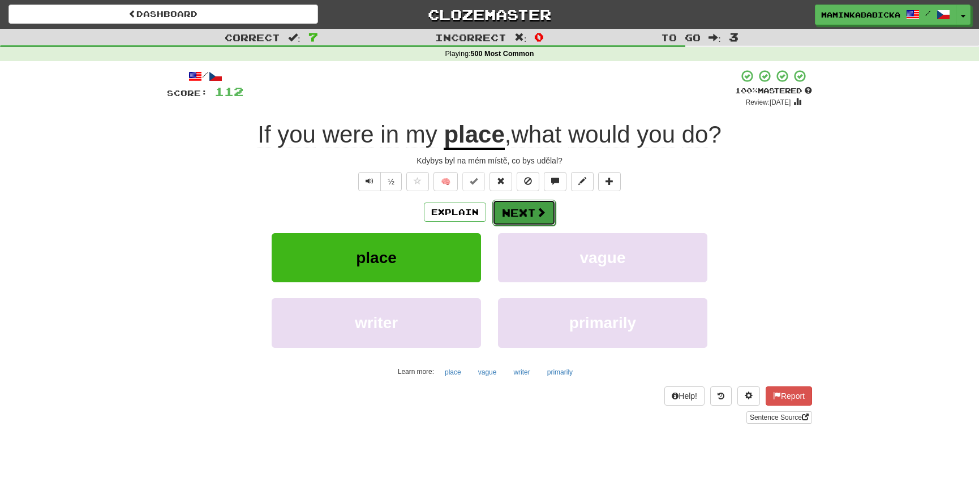
click at [524, 207] on button "Next" at bounding box center [523, 213] width 63 height 26
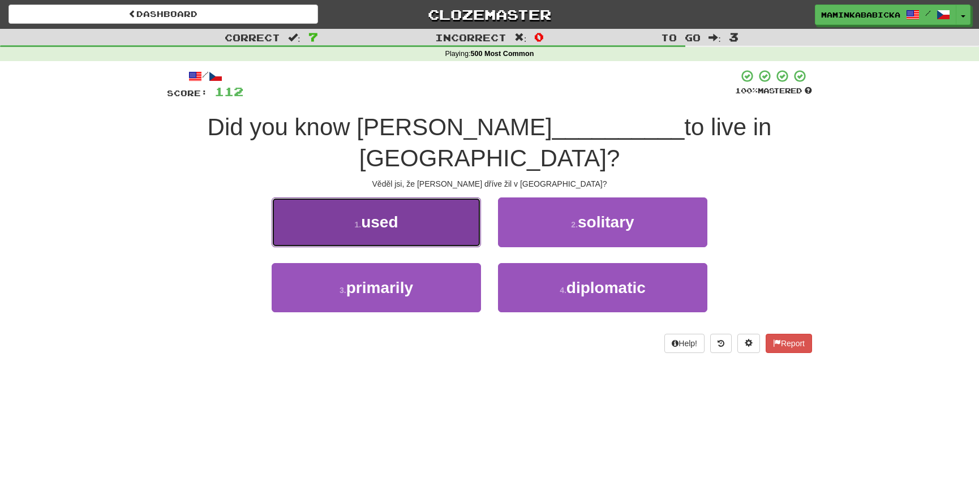
click at [374, 213] on span "used" at bounding box center [379, 222] width 37 height 18
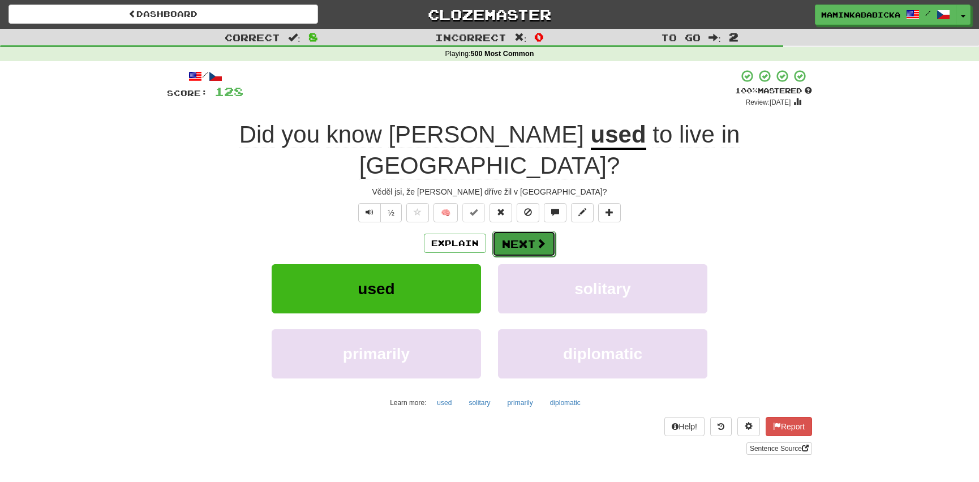
click at [528, 231] on button "Next" at bounding box center [523, 244] width 63 height 26
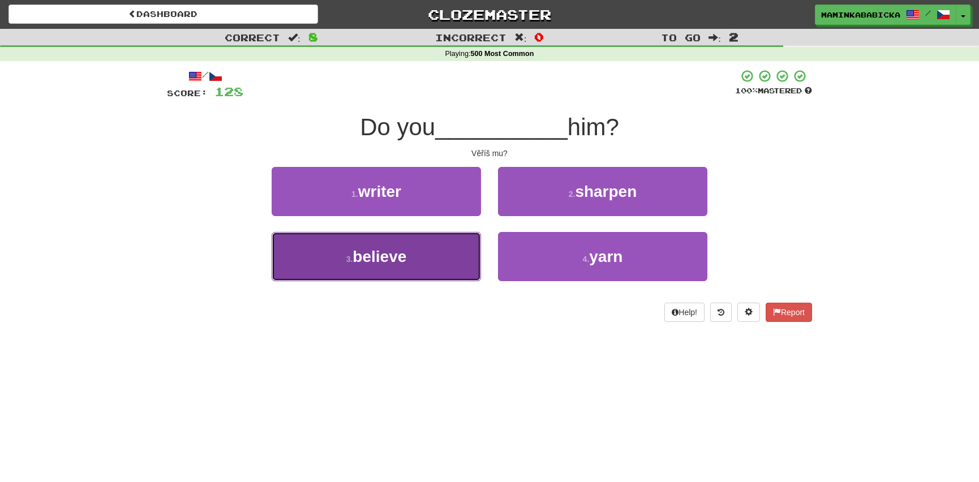
click at [388, 252] on span "believe" at bounding box center [380, 257] width 54 height 18
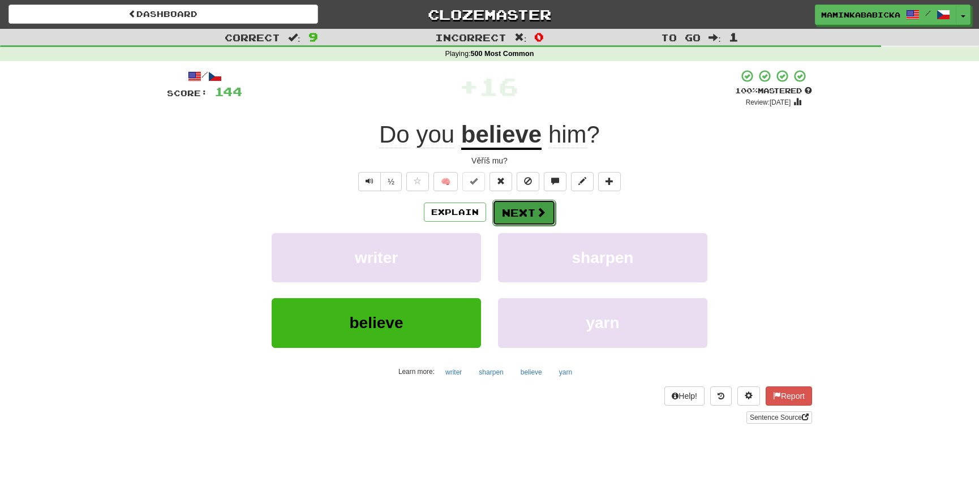
click at [523, 212] on button "Next" at bounding box center [523, 213] width 63 height 26
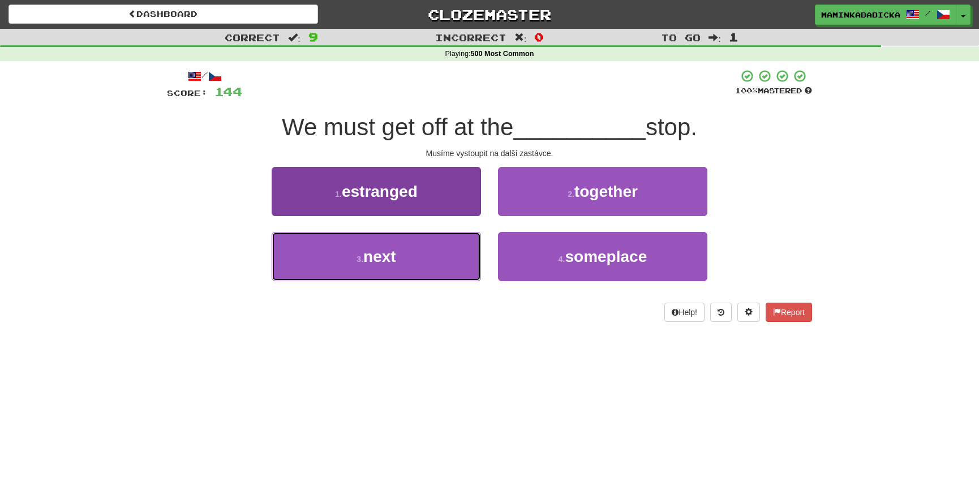
click at [382, 252] on span "next" at bounding box center [379, 257] width 33 height 18
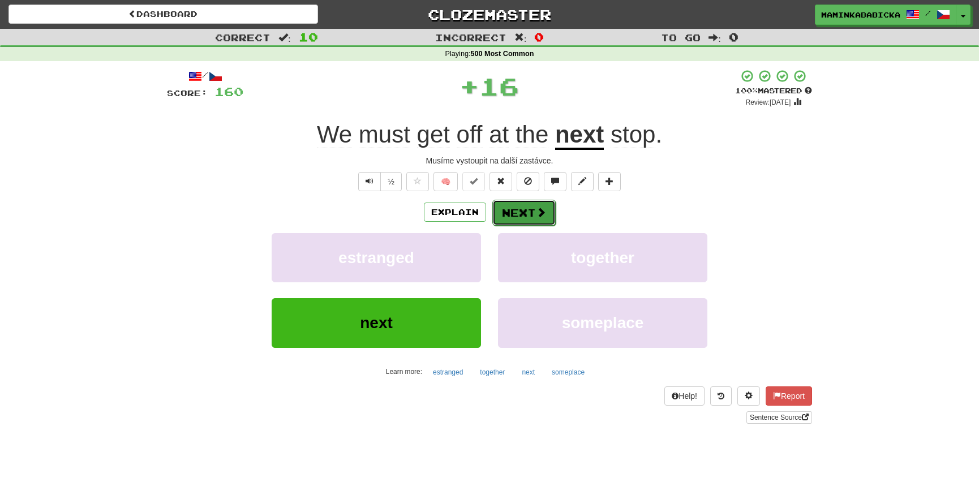
click at [532, 207] on button "Next" at bounding box center [523, 213] width 63 height 26
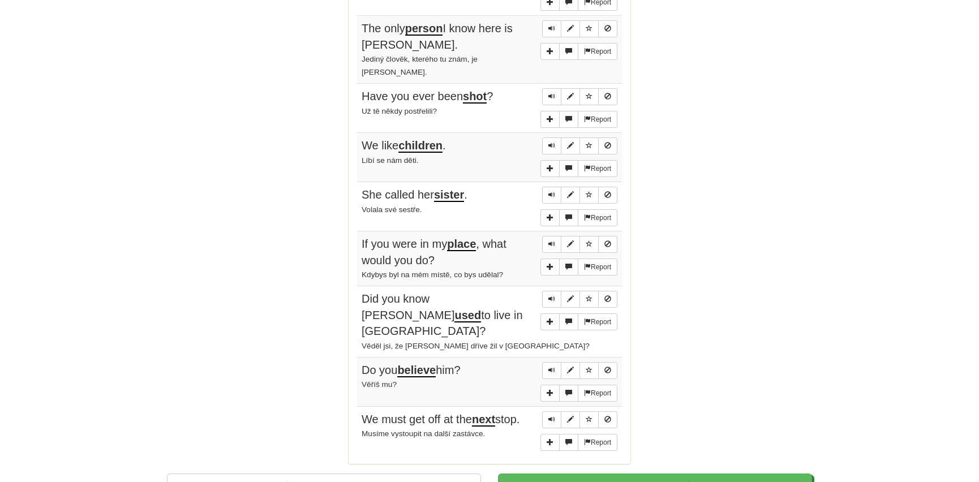
scroll to position [823, 0]
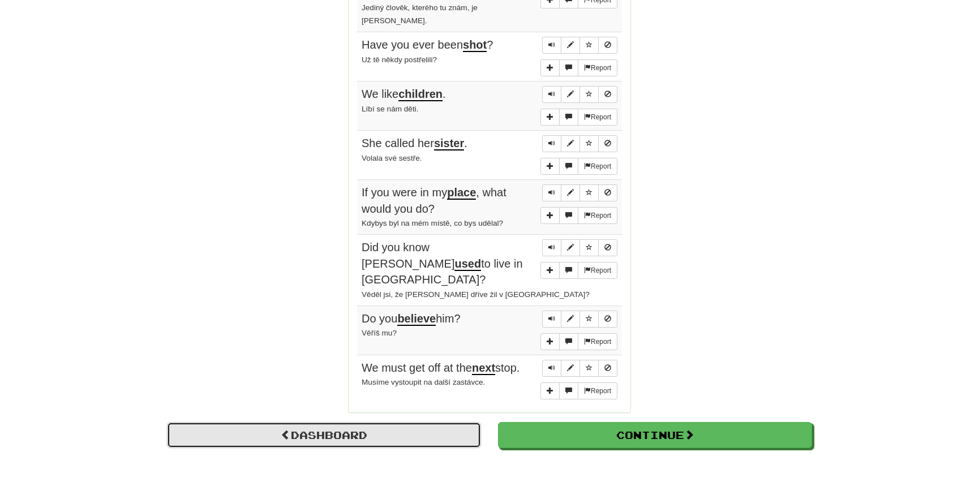
click at [352, 422] on link "Dashboard" at bounding box center [324, 435] width 314 height 26
